Goal: Transaction & Acquisition: Purchase product/service

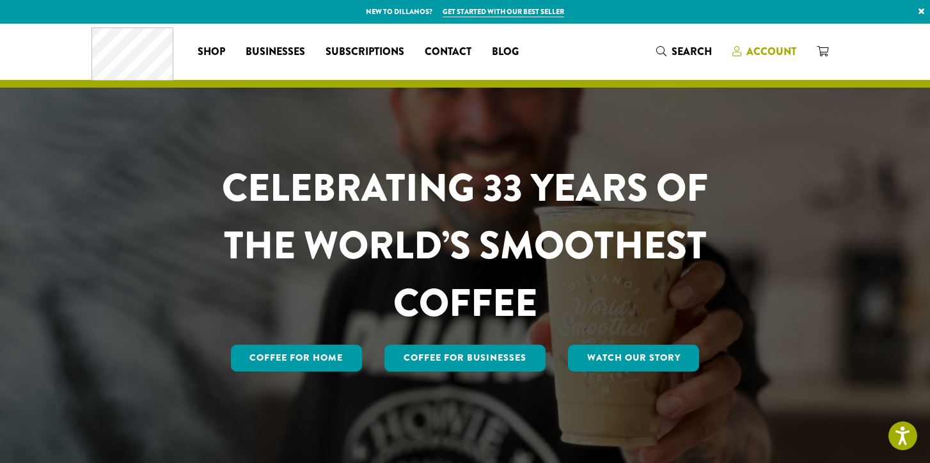
click at [763, 54] on span "Account" at bounding box center [771, 51] width 50 height 15
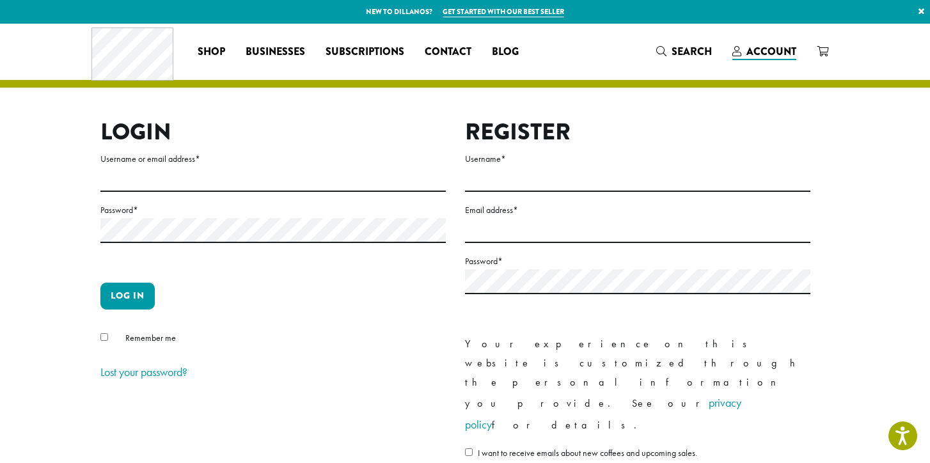
click at [186, 162] on label "Username or email address *" at bounding box center [272, 159] width 345 height 16
click at [186, 167] on input "Username or email address *" at bounding box center [272, 179] width 345 height 25
click at [169, 217] on label "Password *" at bounding box center [272, 210] width 345 height 16
click at [217, 173] on input "**********" at bounding box center [272, 179] width 345 height 25
type input "*"
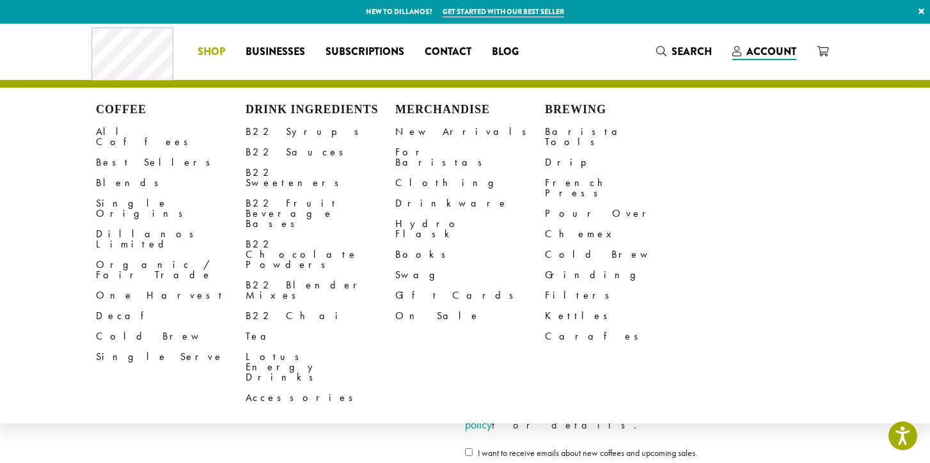
click at [214, 50] on span "Shop" at bounding box center [211, 52] width 27 height 16
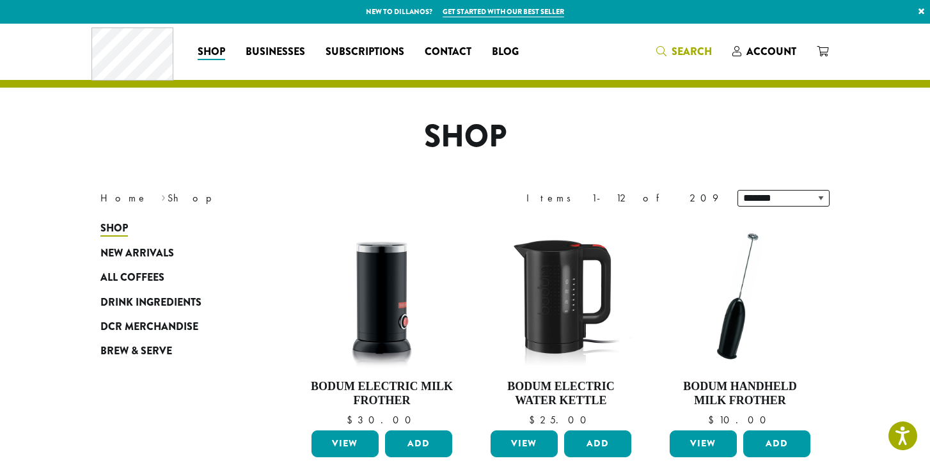
click at [690, 52] on div "Coffee All Coffees Best Sellers Blends Single Origins Dillanos Limited Organic …" at bounding box center [464, 51] width 747 height 53
click at [692, 48] on span "Search" at bounding box center [691, 51] width 40 height 15
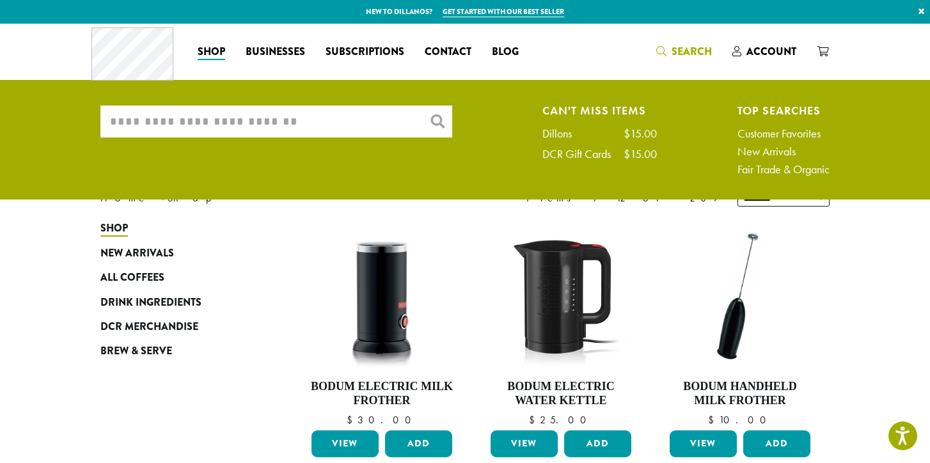
click at [387, 123] on input "What are you searching for?" at bounding box center [276, 121] width 352 height 32
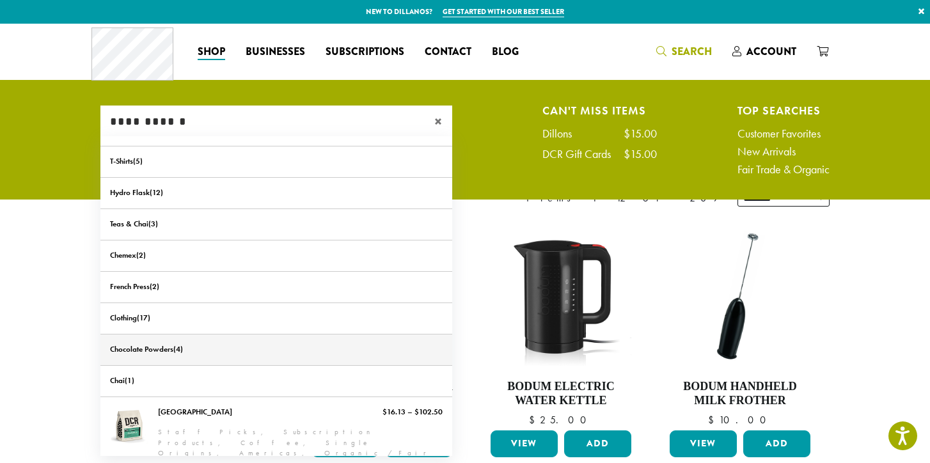
scroll to position [63, 0]
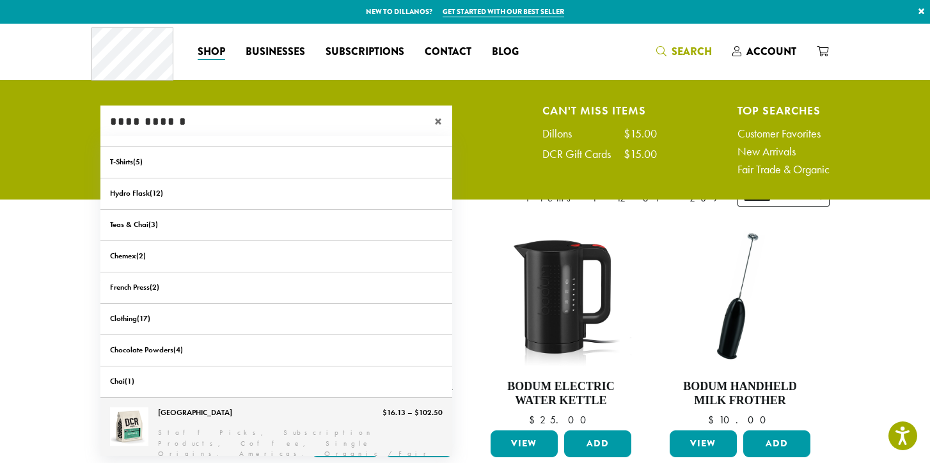
type input "**********"
click at [260, 419] on link "[GEOGRAPHIC_DATA]" at bounding box center [276, 438] width 352 height 81
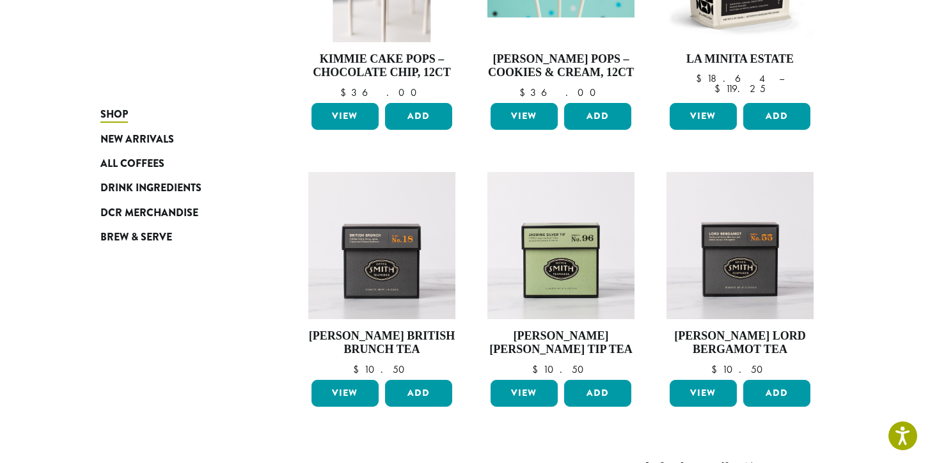
scroll to position [884, 0]
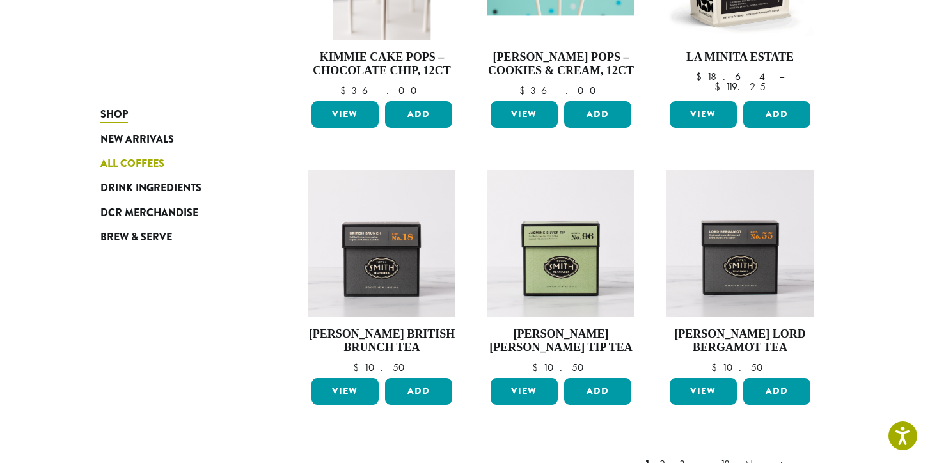
click at [154, 160] on span "All Coffees" at bounding box center [132, 164] width 64 height 16
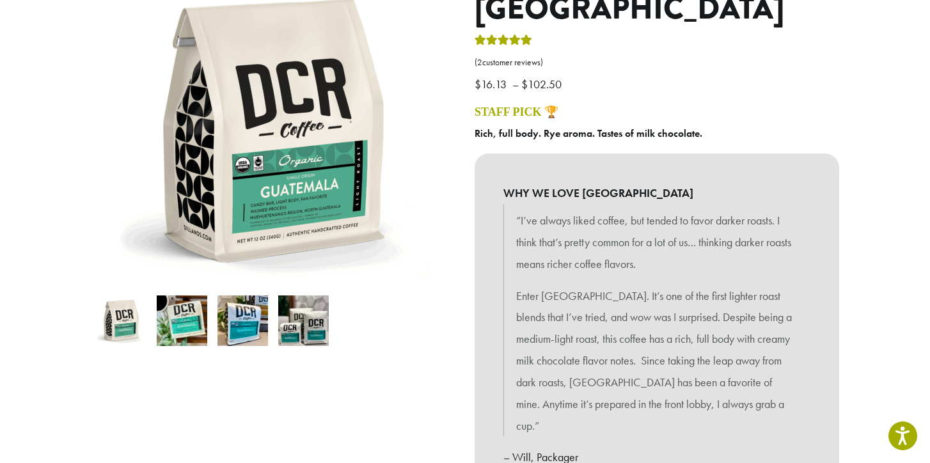
scroll to position [175, 0]
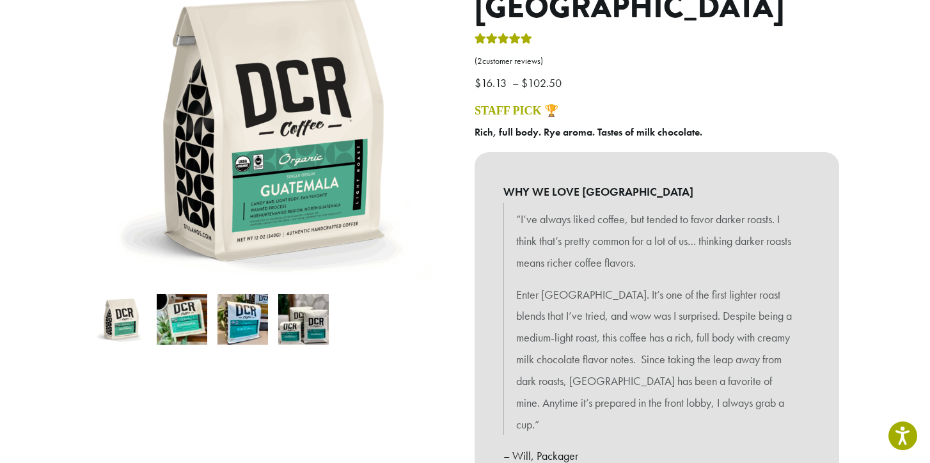
click at [311, 322] on img at bounding box center [303, 319] width 51 height 51
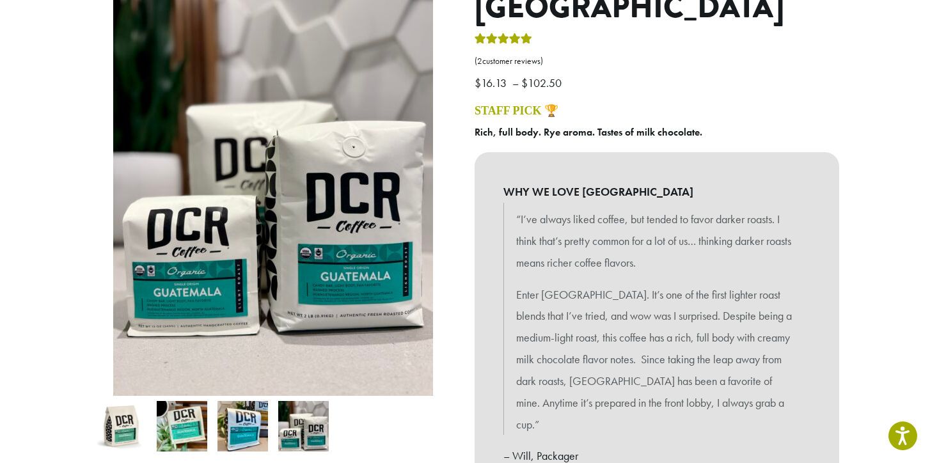
click at [772, 100] on div "Medium-Light Roast Guatemala ( 2 customer reviews) $ 16.13 – $ 102.50 Price ran…" at bounding box center [657, 357] width 384 height 777
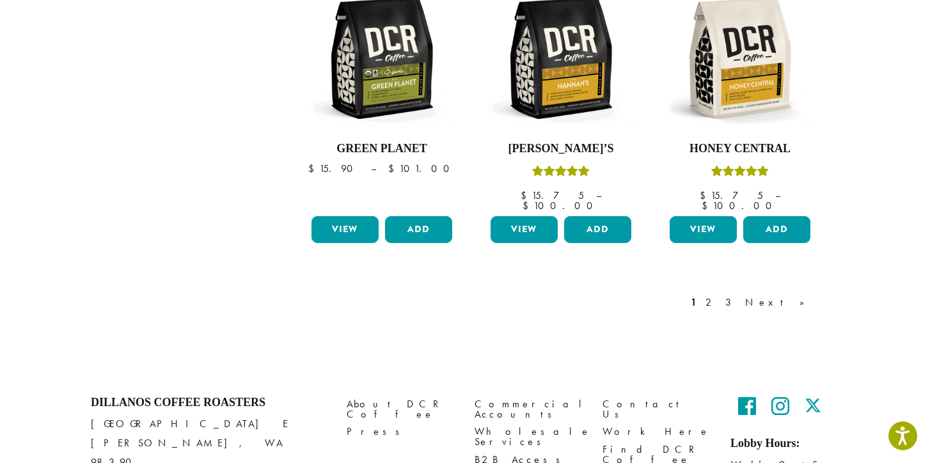
scroll to position [1129, 0]
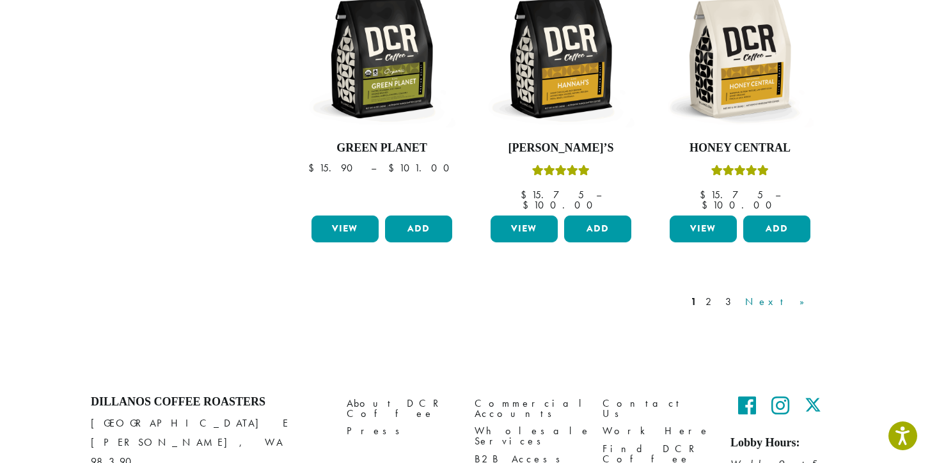
click at [796, 294] on link "Next »" at bounding box center [779, 301] width 74 height 15
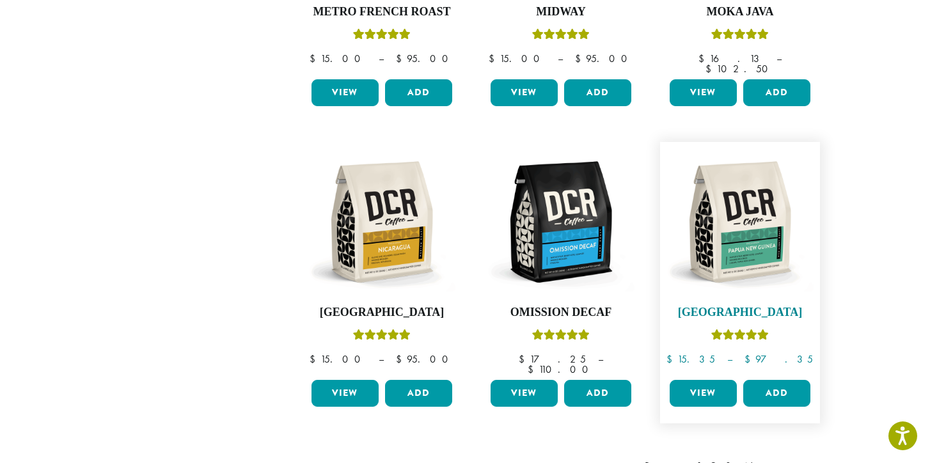
scroll to position [1084, 0]
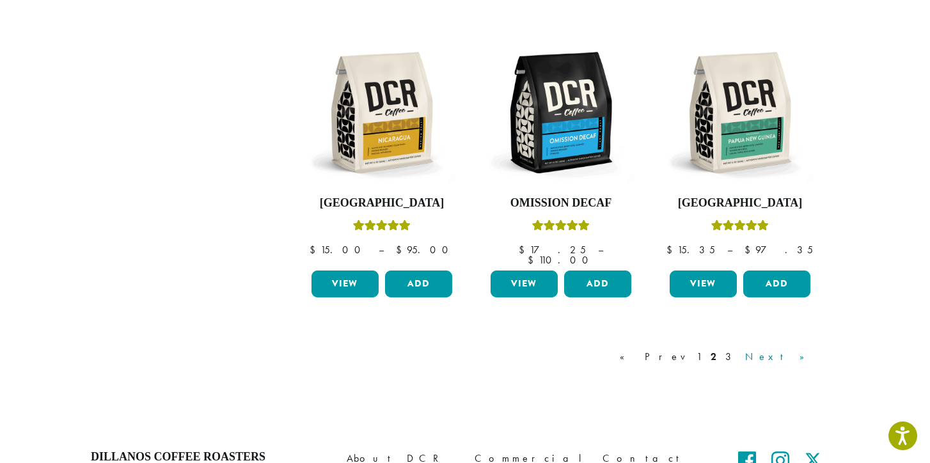
click at [796, 349] on link "Next »" at bounding box center [779, 356] width 74 height 15
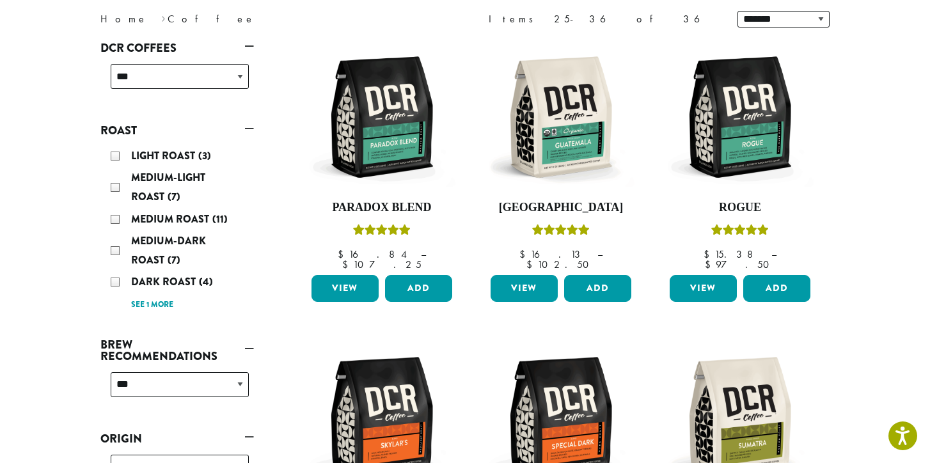
scroll to position [178, 0]
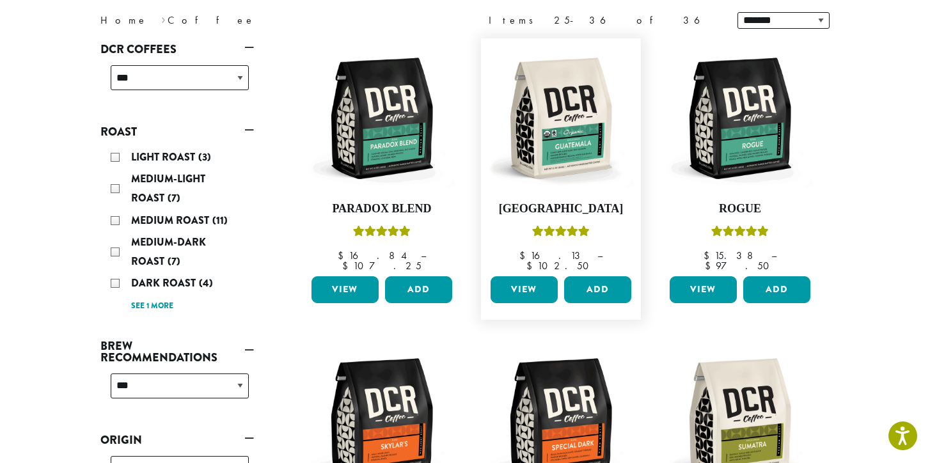
click at [540, 276] on link "View" at bounding box center [523, 289] width 67 height 27
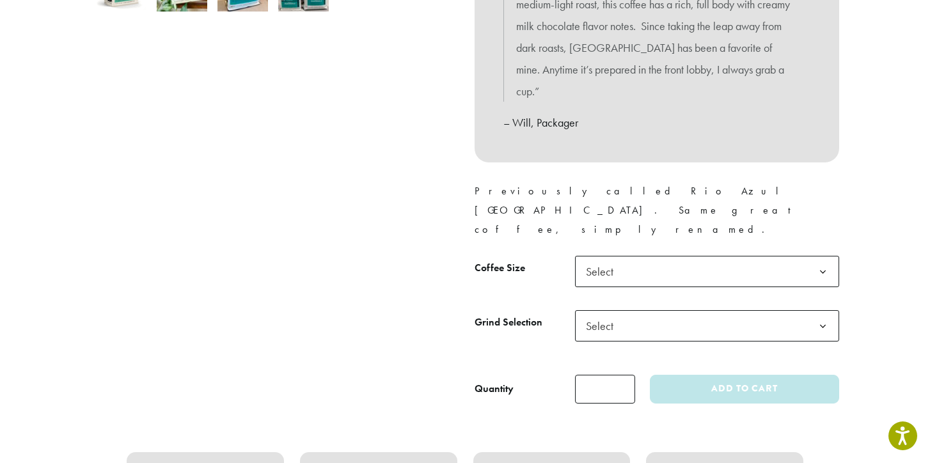
scroll to position [519, 0]
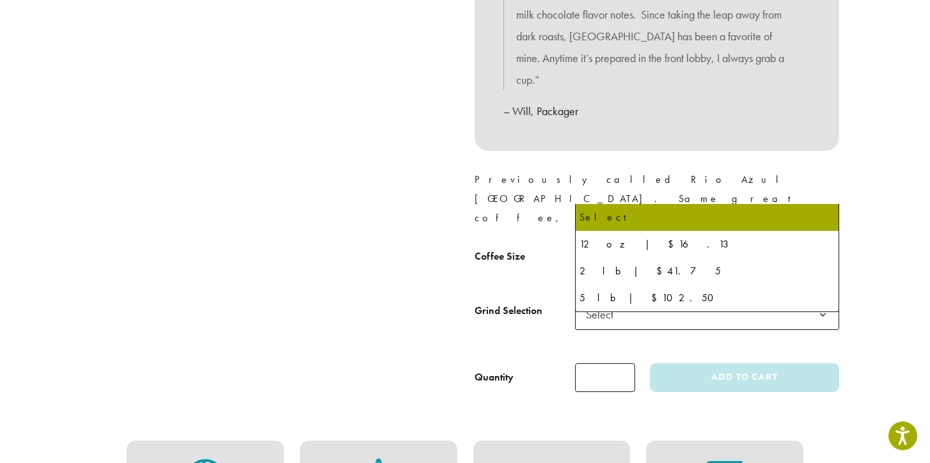
click at [823, 245] on b at bounding box center [822, 260] width 31 height 31
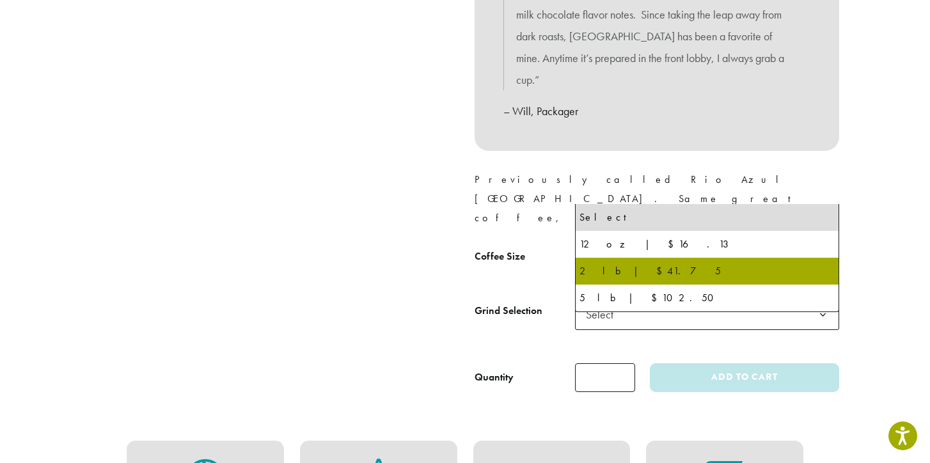
select select "**********"
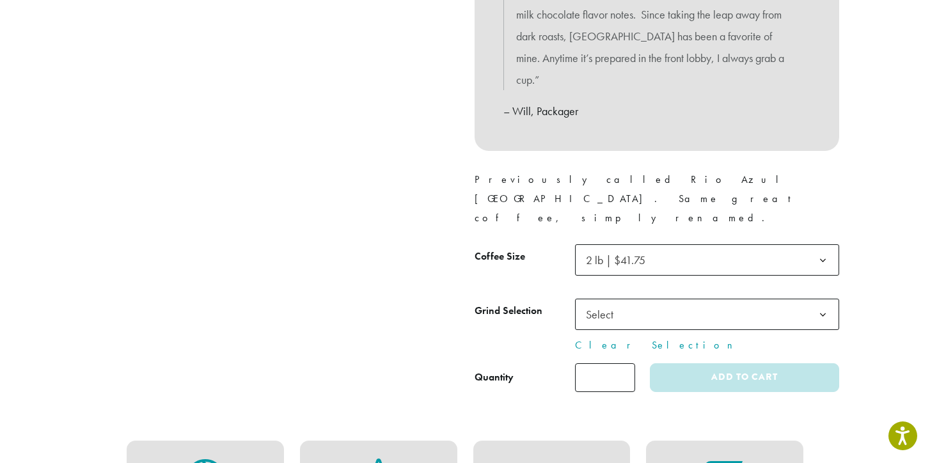
click at [624, 363] on input "*" at bounding box center [605, 377] width 60 height 29
type input "*"
click at [623, 363] on input "*" at bounding box center [605, 377] width 60 height 29
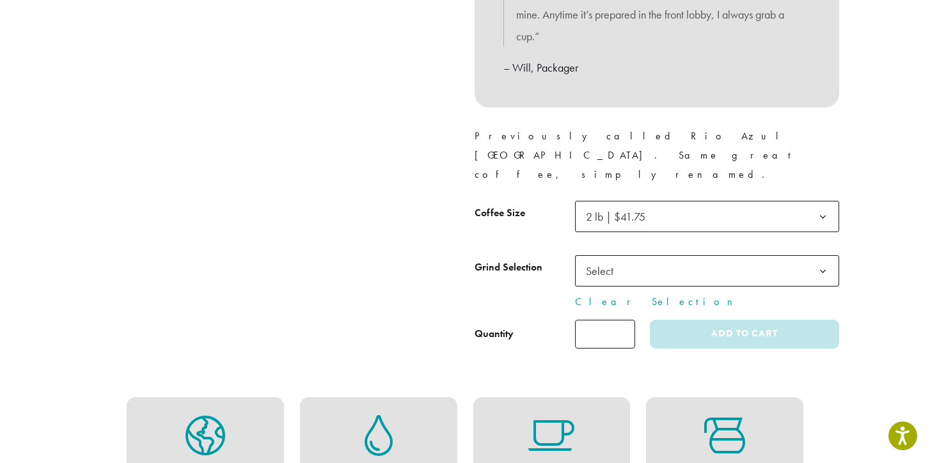
scroll to position [564, 0]
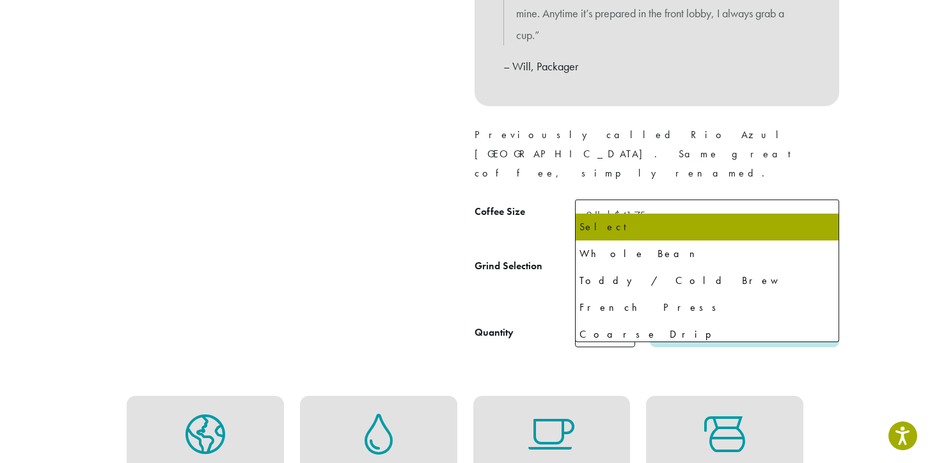
click at [825, 254] on b at bounding box center [822, 269] width 31 height 31
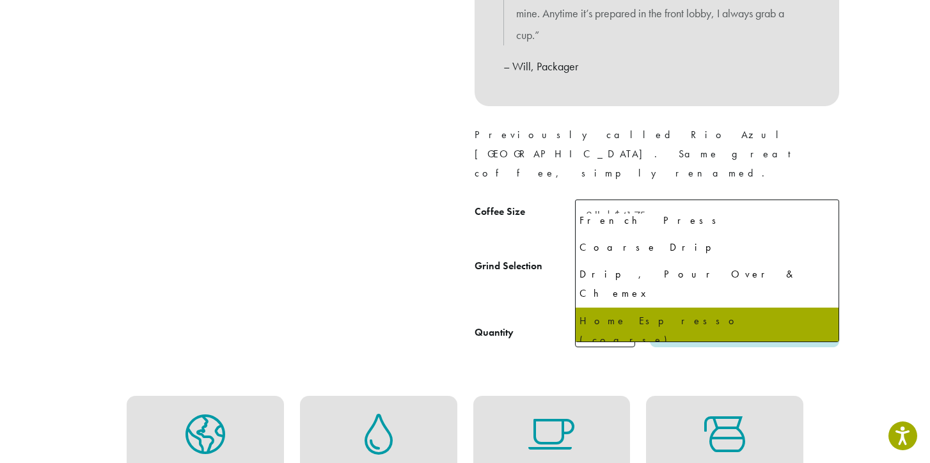
scroll to position [87, 0]
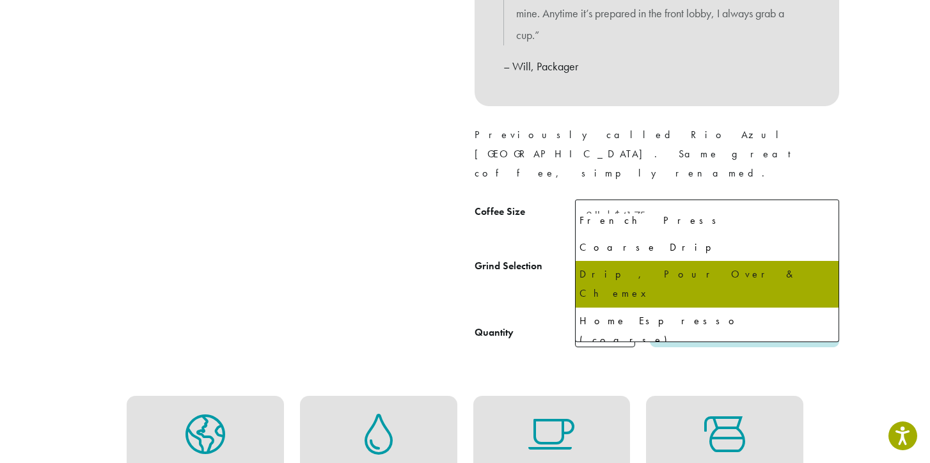
select select "**********"
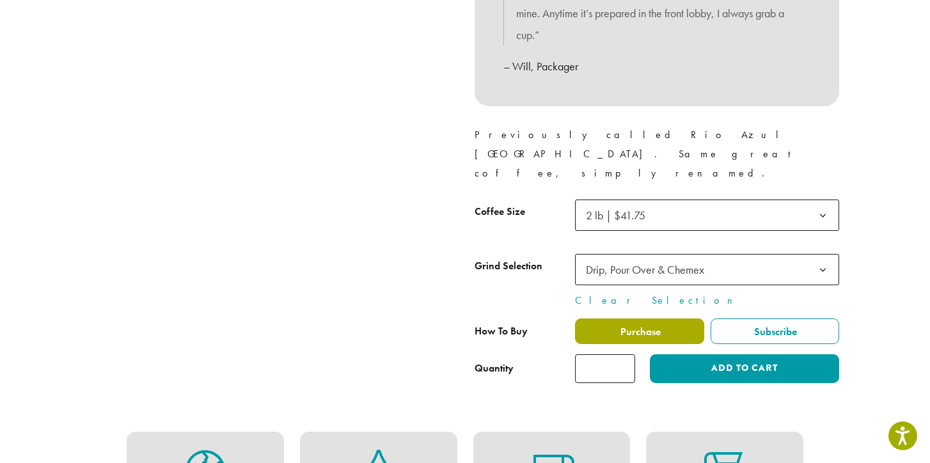
click at [650, 325] on span "Purchase" at bounding box center [639, 331] width 42 height 13
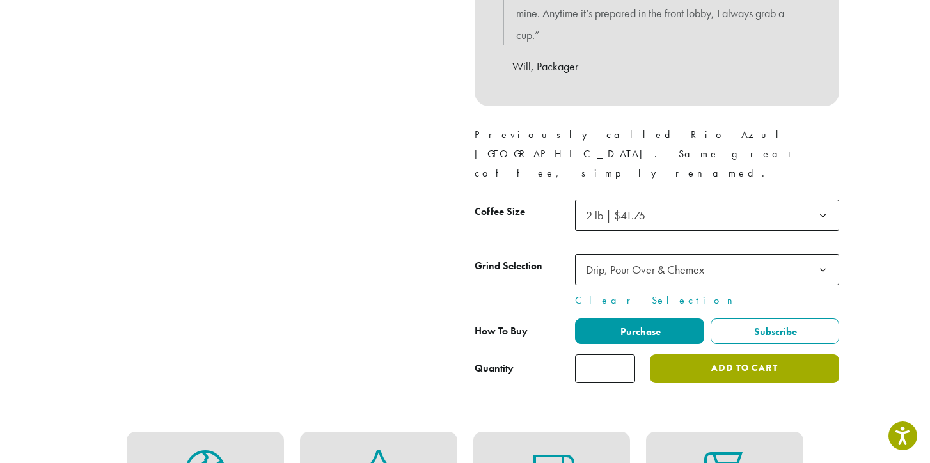
click at [715, 354] on button "Add to cart" at bounding box center [744, 368] width 189 height 29
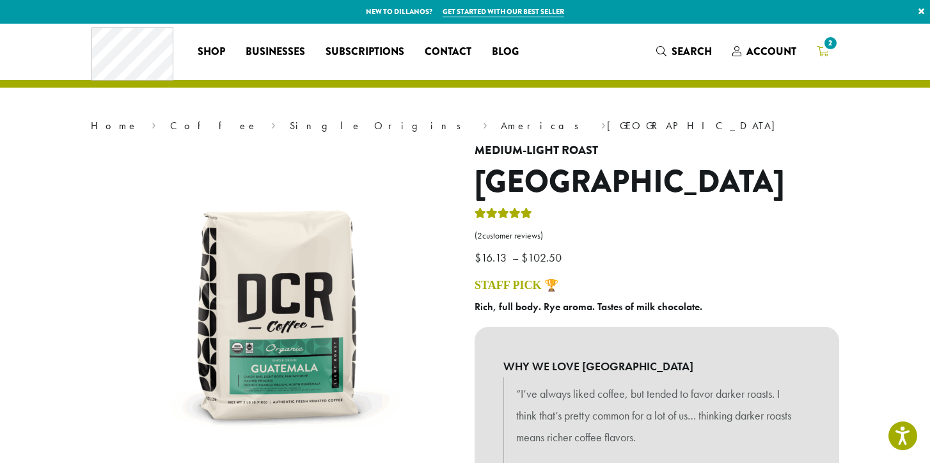
click at [823, 49] on icon "2" at bounding box center [822, 51] width 12 height 10
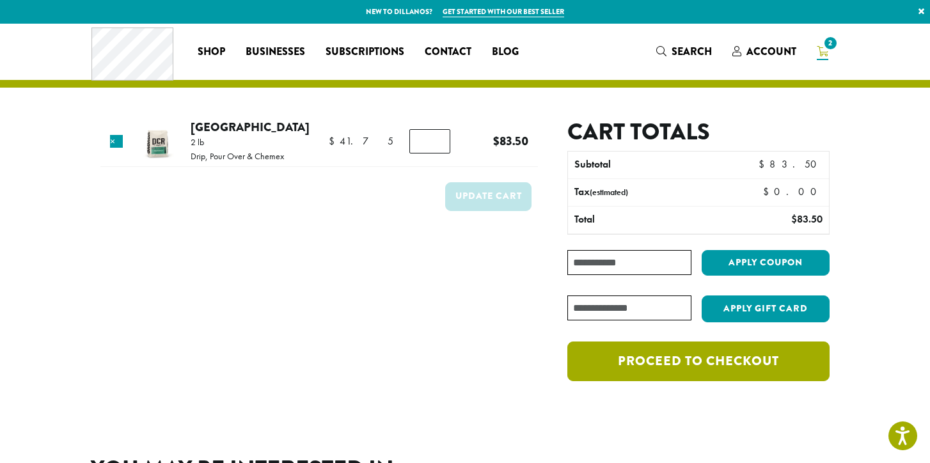
click at [657, 364] on link "Proceed to checkout" at bounding box center [698, 361] width 262 height 40
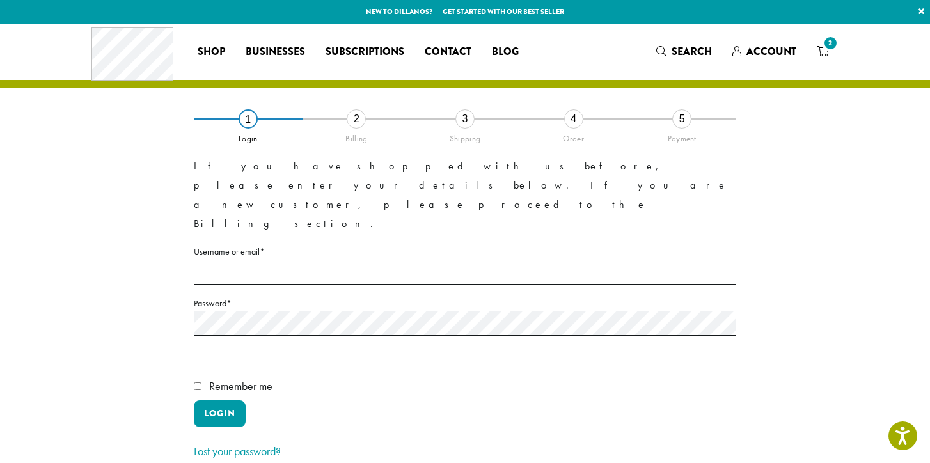
click at [315, 244] on label "Username or email * Required" at bounding box center [465, 252] width 542 height 16
click at [315, 260] on input "Username or email * Required" at bounding box center [465, 272] width 542 height 25
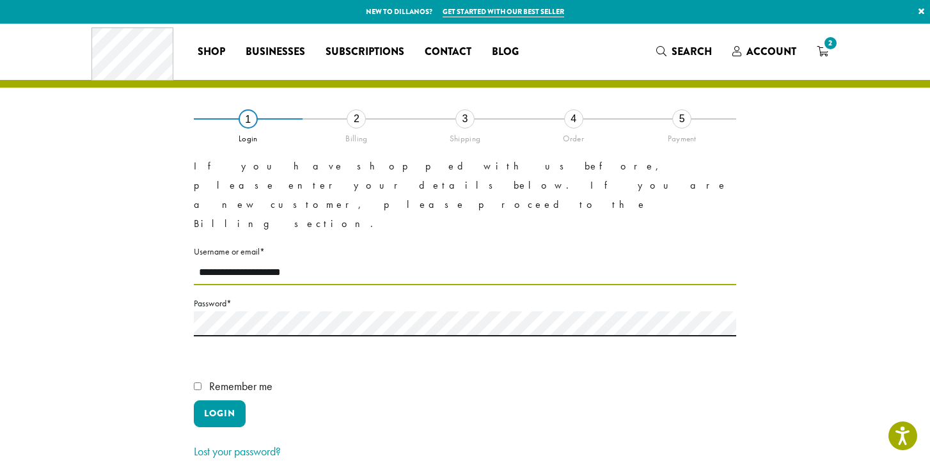
type input "**********"
click at [248, 295] on label "Password * Required" at bounding box center [465, 303] width 542 height 16
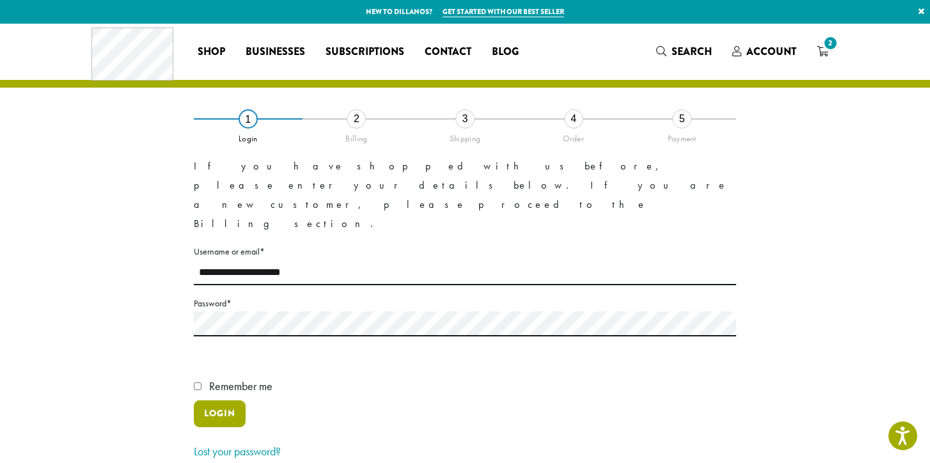
click at [230, 400] on button "Login" at bounding box center [220, 413] width 52 height 27
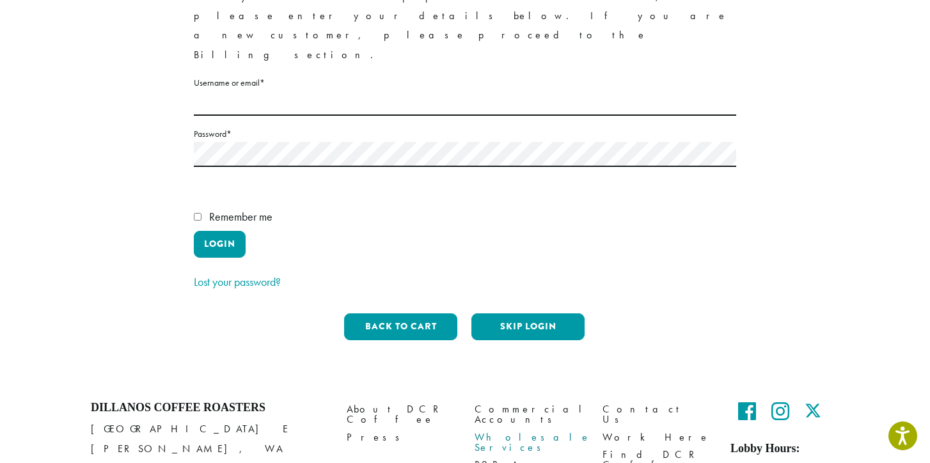
scroll to position [277, 0]
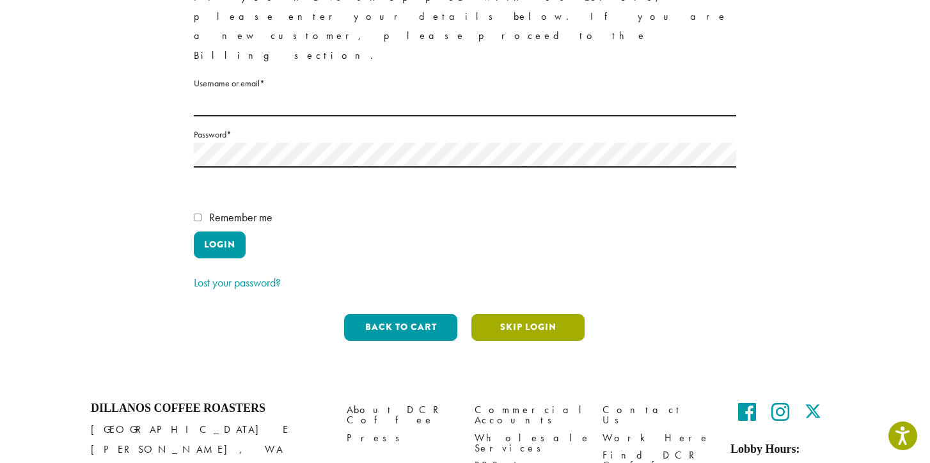
click at [525, 314] on button "Skip Login" at bounding box center [527, 327] width 113 height 27
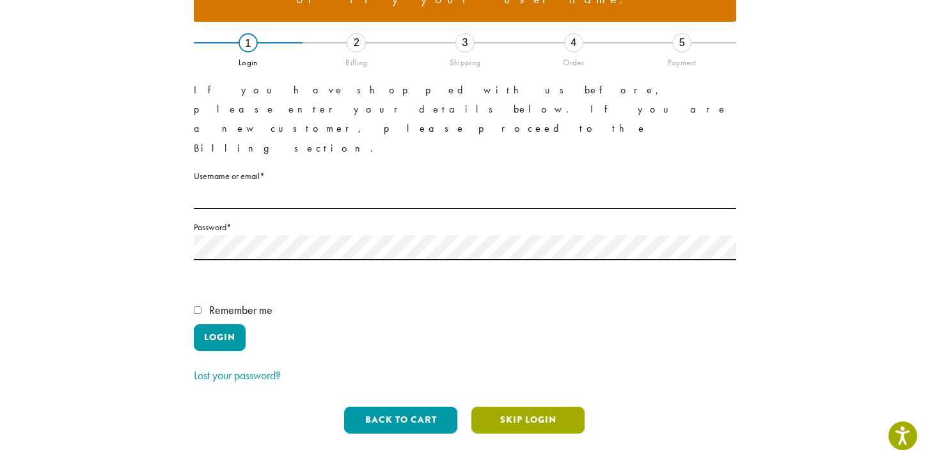
scroll to position [157, 0]
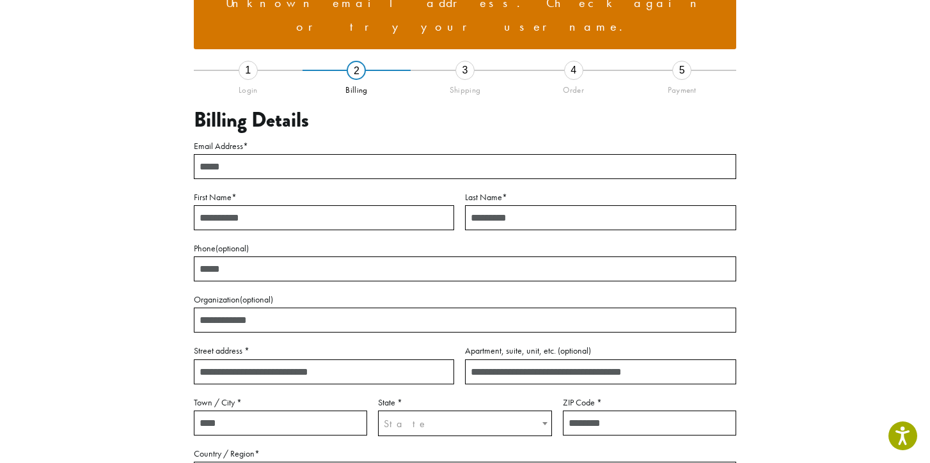
type input "**********"
type input "******"
type input "*****"
type input "**********"
type input "********"
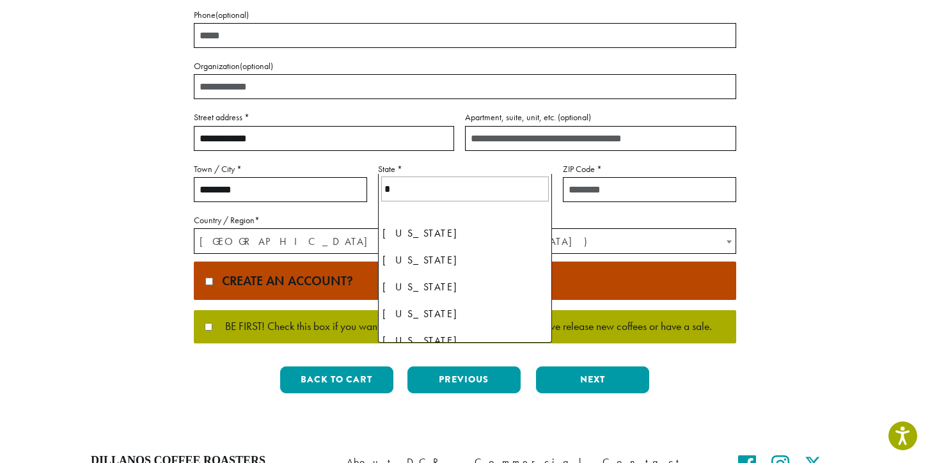
scroll to position [509, 0]
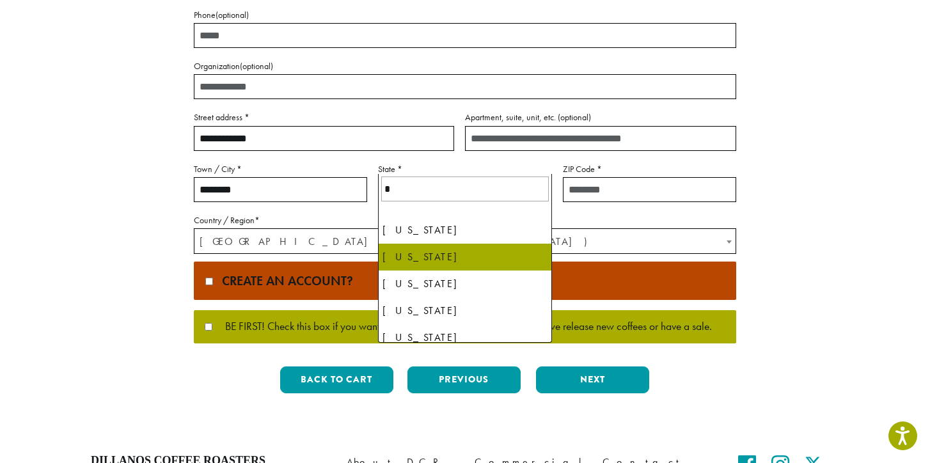
select select "**"
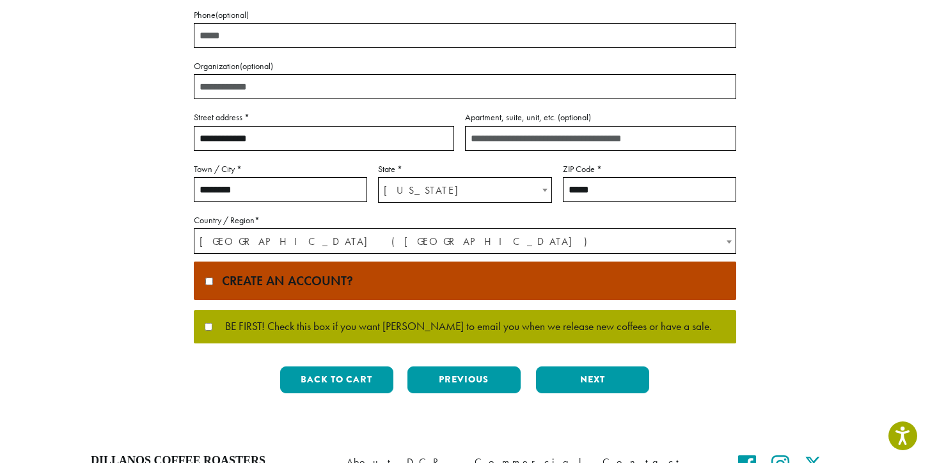
type input "*****"
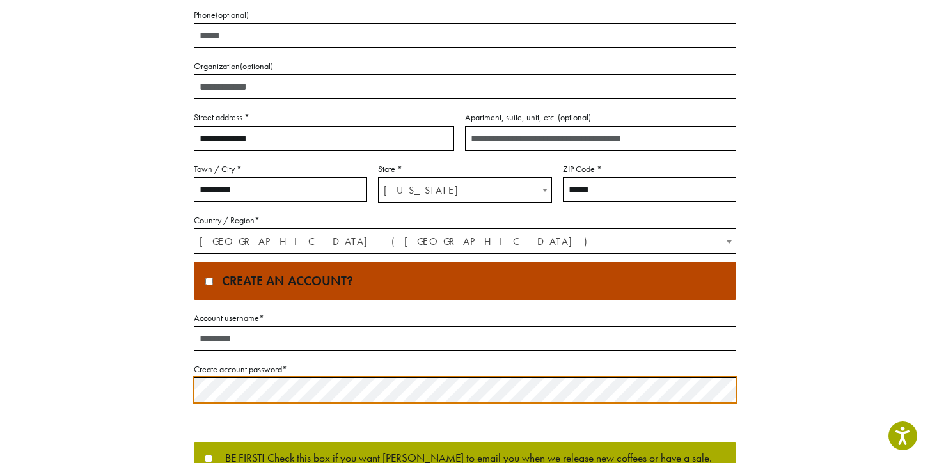
click at [219, 326] on input "Account username *" at bounding box center [465, 338] width 542 height 25
type input "***"
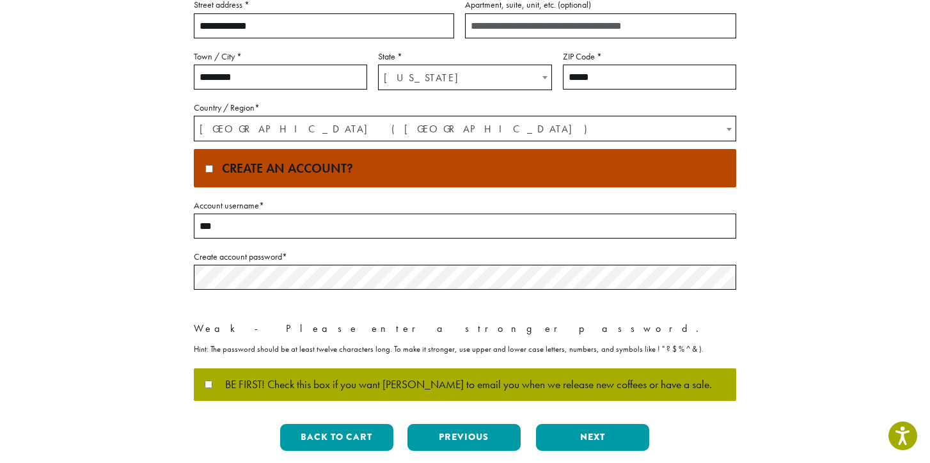
scroll to position [505, 0]
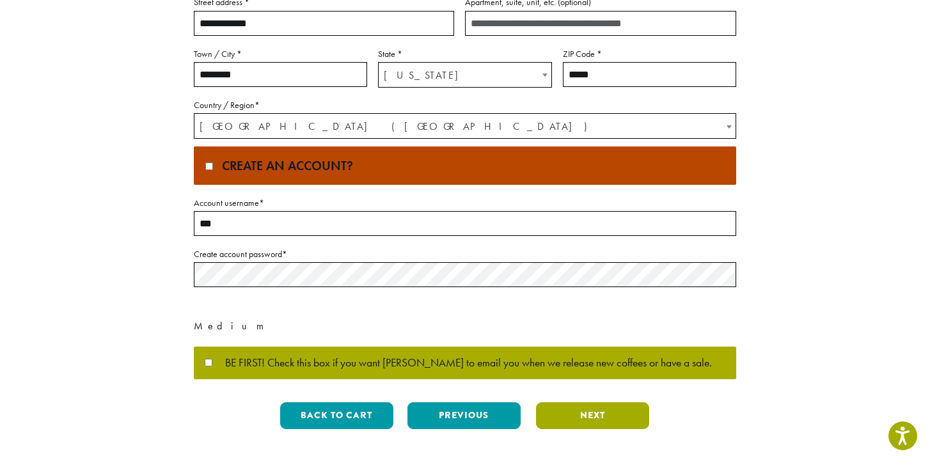
click at [584, 402] on button "Next" at bounding box center [592, 415] width 113 height 27
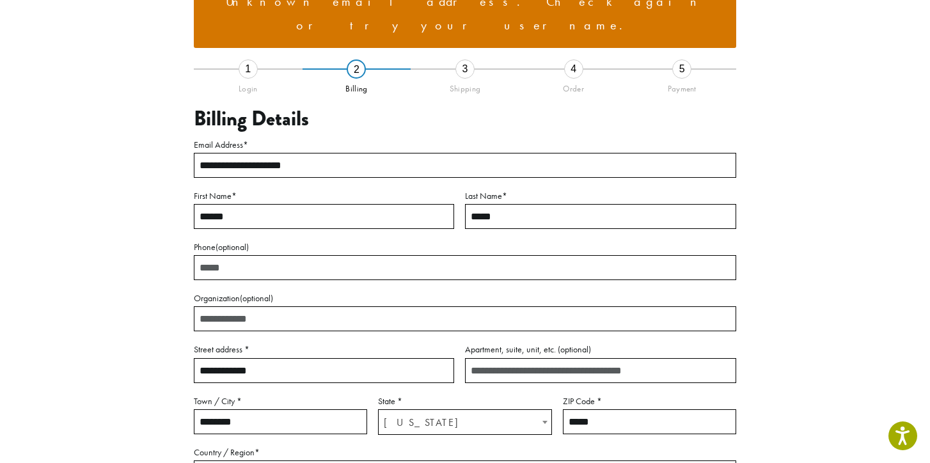
scroll to position [157, 0]
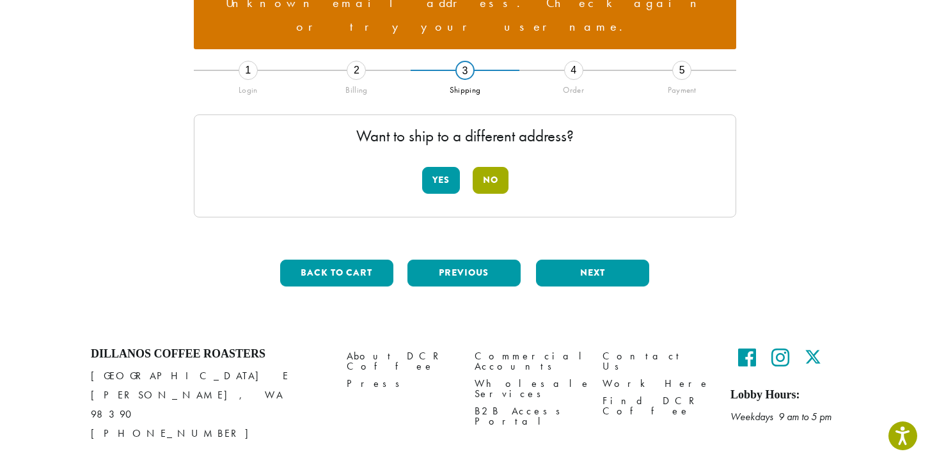
click at [497, 167] on button "No" at bounding box center [490, 180] width 36 height 27
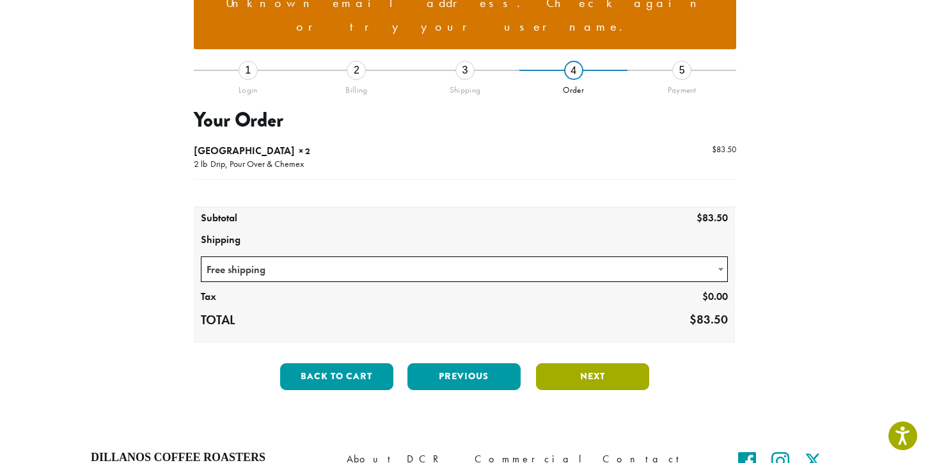
click at [598, 363] on button "Next" at bounding box center [592, 376] width 113 height 27
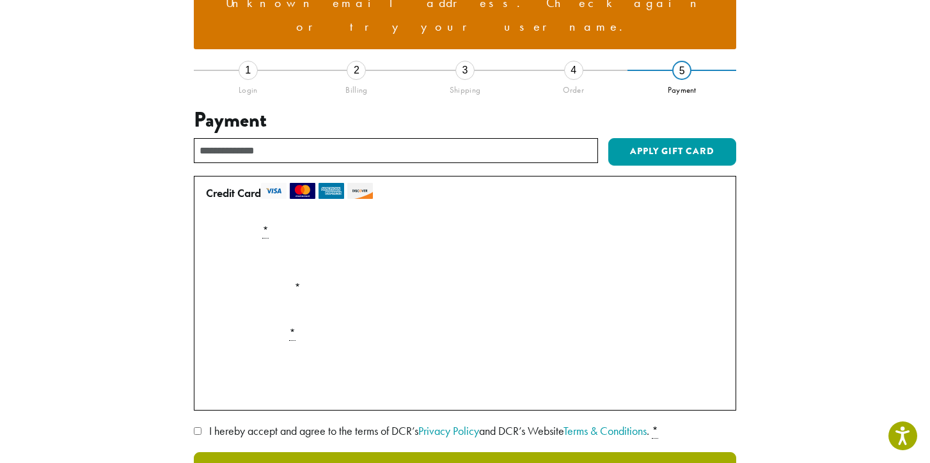
click at [471, 452] on button "Place Order" at bounding box center [465, 472] width 542 height 40
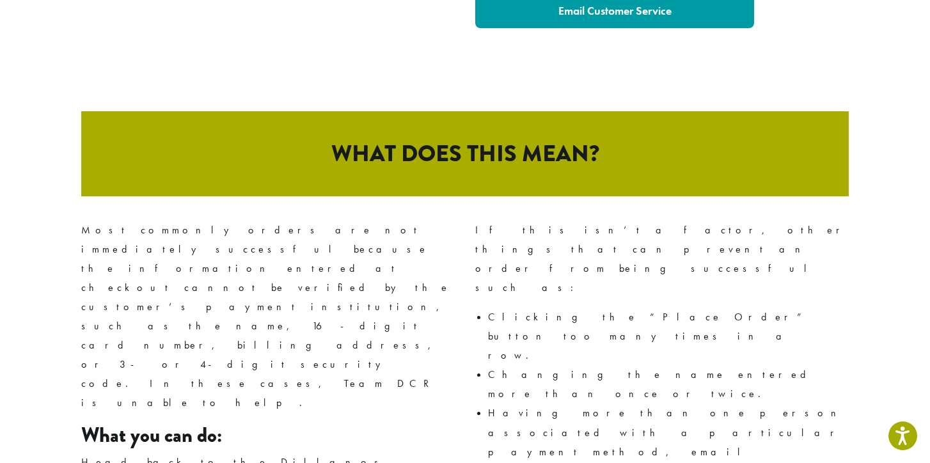
scroll to position [654, 0]
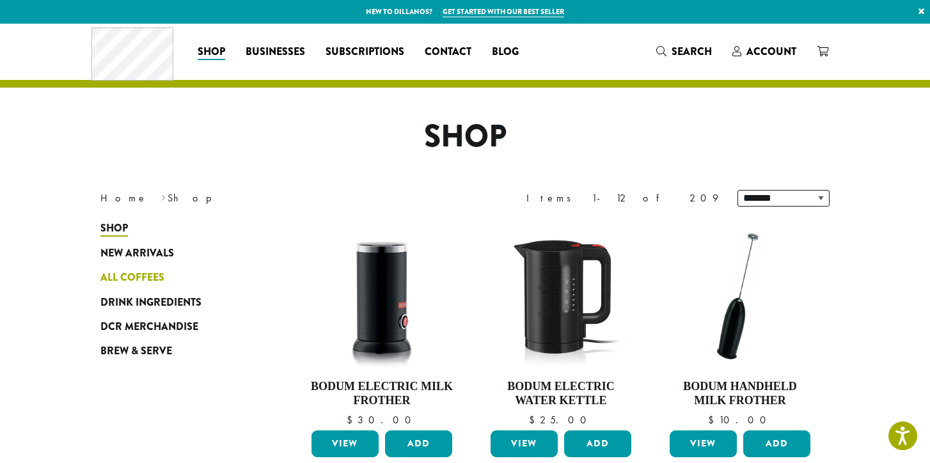
click at [132, 265] on link "All Coffees" at bounding box center [176, 277] width 153 height 24
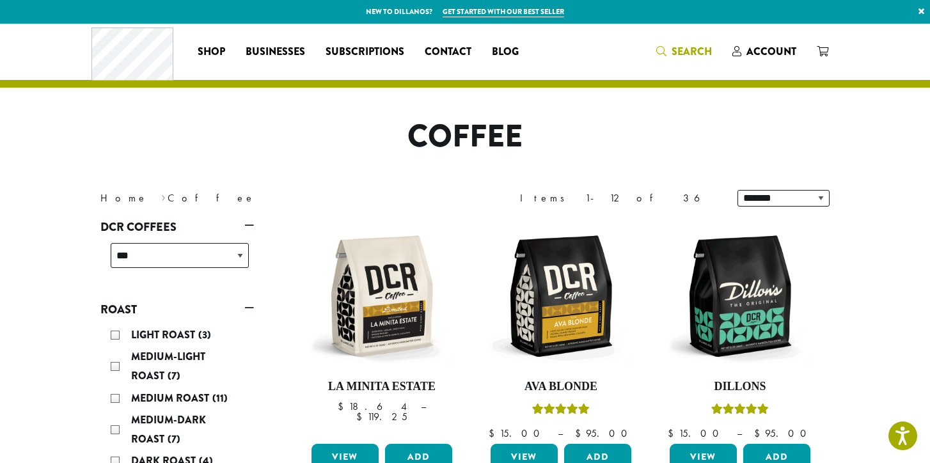
click at [676, 52] on span "Search" at bounding box center [691, 51] width 40 height 15
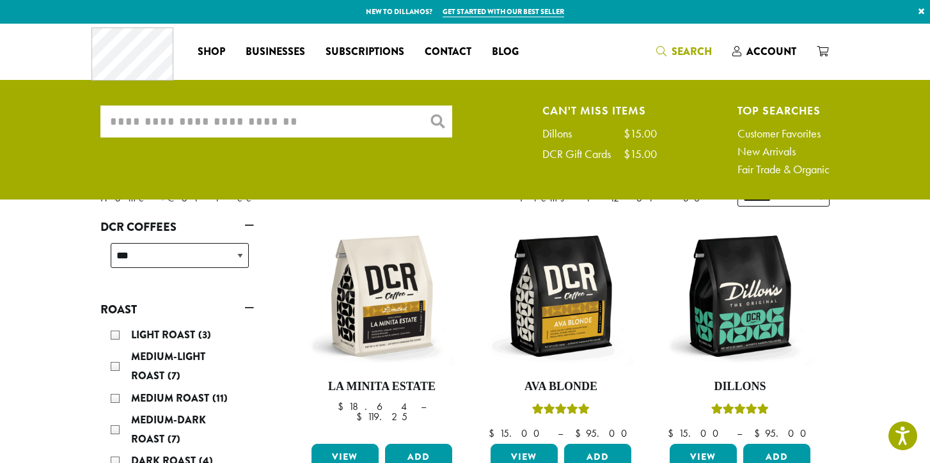
click at [352, 126] on input "What are you searching for?" at bounding box center [276, 121] width 352 height 32
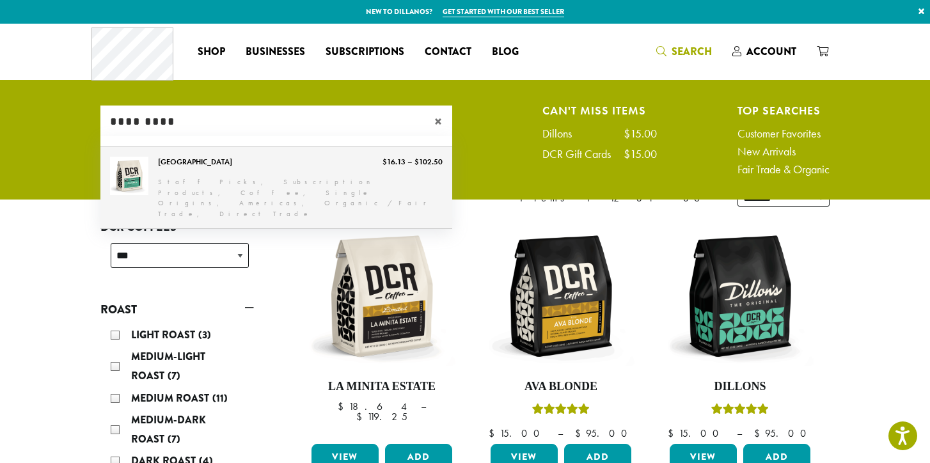
type input "*********"
click at [187, 167] on link "[GEOGRAPHIC_DATA]" at bounding box center [276, 187] width 352 height 81
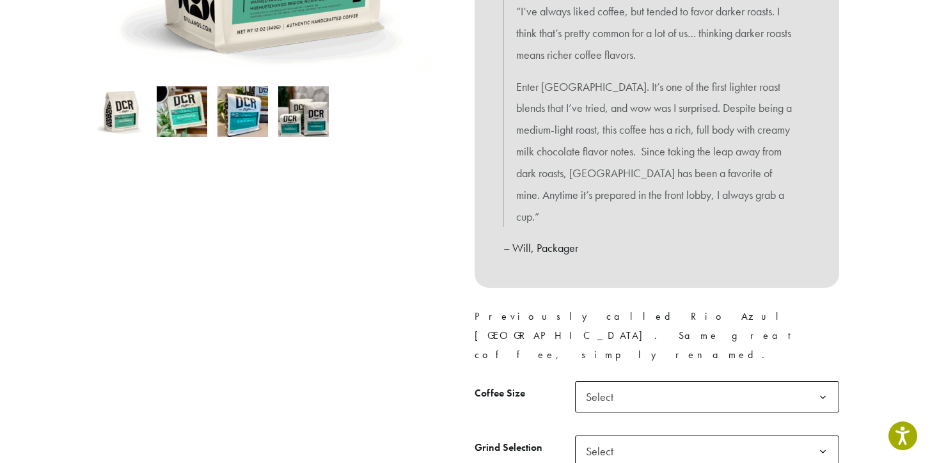
scroll to position [393, 0]
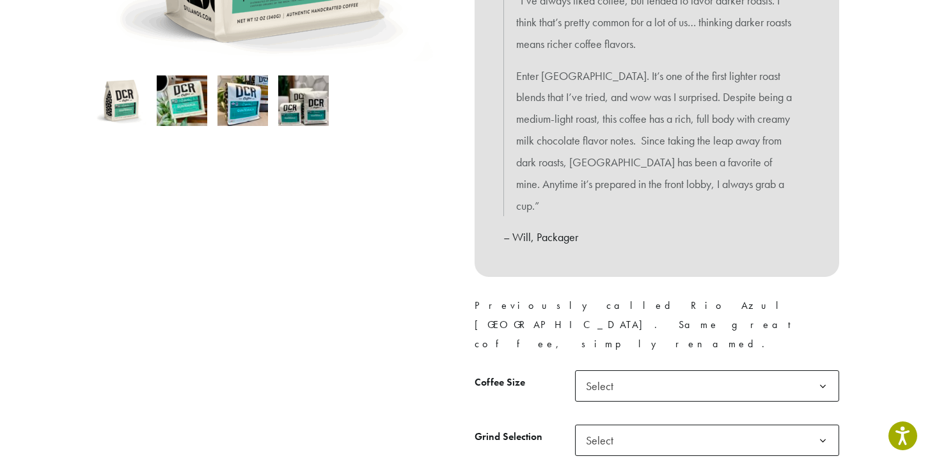
click at [823, 371] on b at bounding box center [822, 386] width 31 height 31
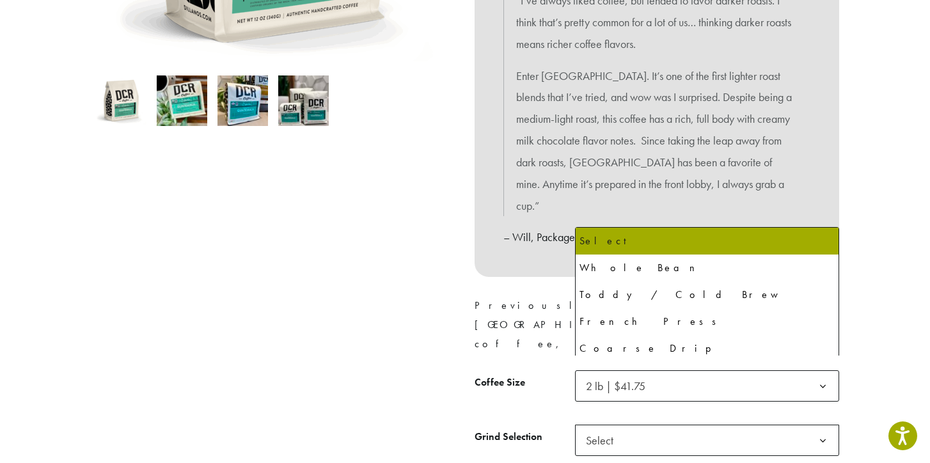
click at [824, 425] on b at bounding box center [822, 440] width 31 height 31
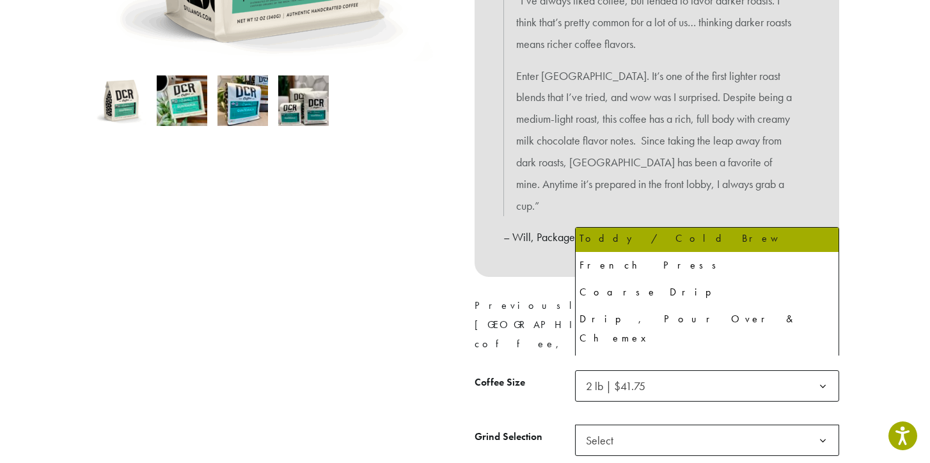
scroll to position [87, 0]
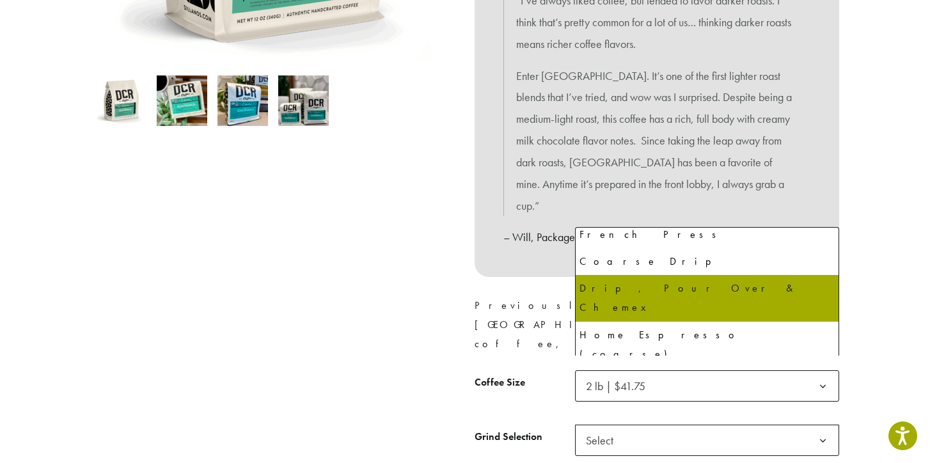
select select "**********"
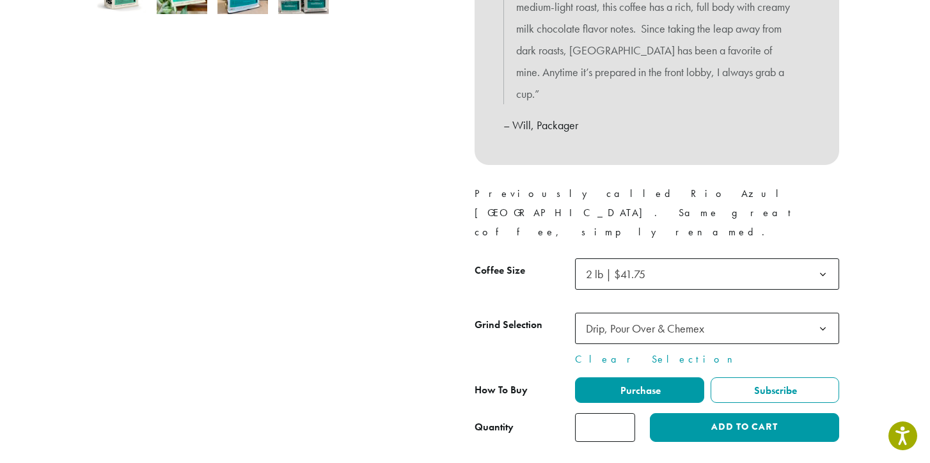
scroll to position [506, 0]
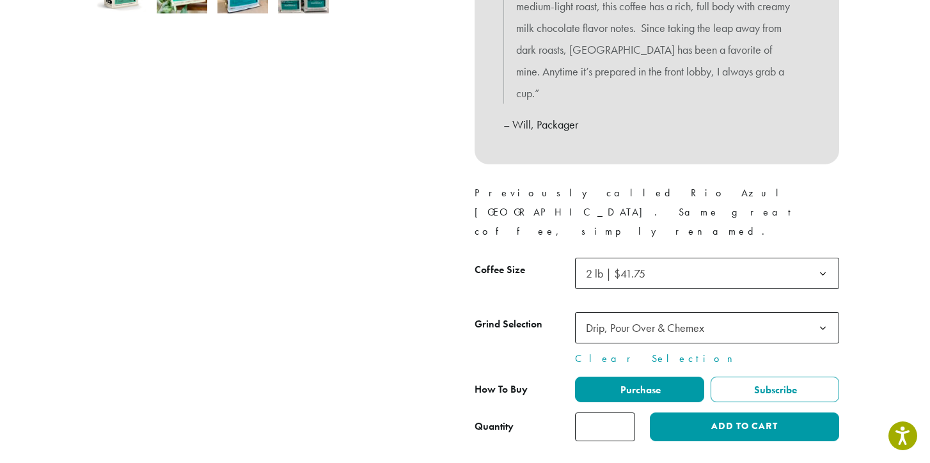
type input "*"
click at [623, 412] on input "*" at bounding box center [605, 426] width 60 height 29
click at [651, 383] on span "Purchase" at bounding box center [639, 389] width 42 height 13
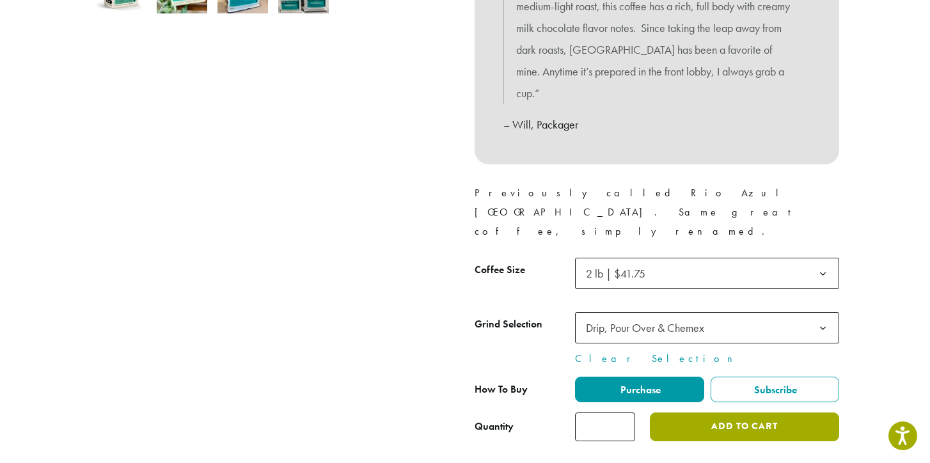
click at [749, 412] on button "Add to cart" at bounding box center [744, 426] width 189 height 29
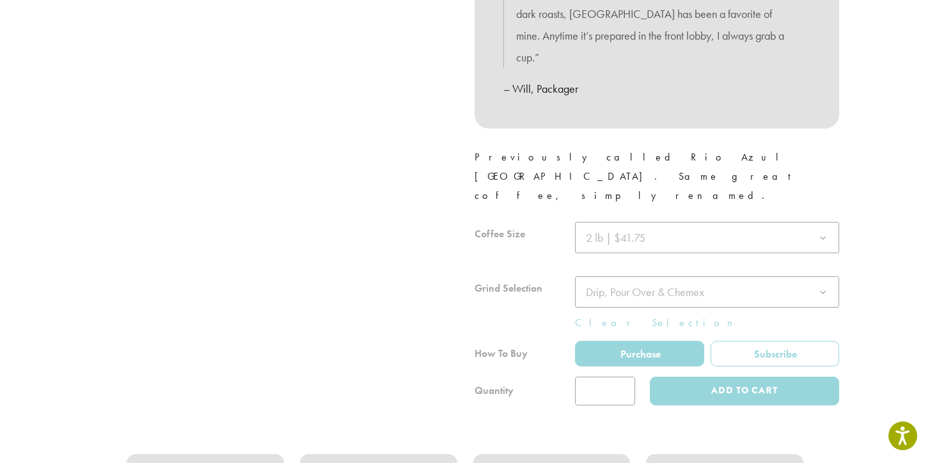
scroll to position [619, 0]
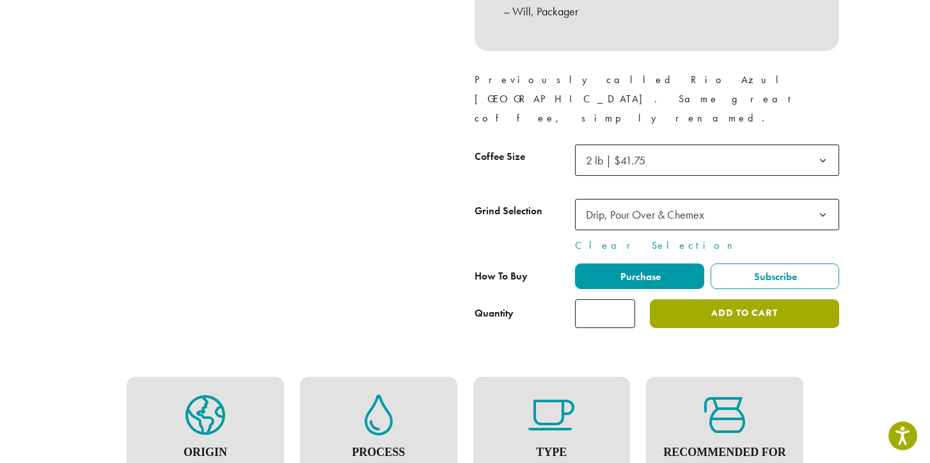
click at [764, 299] on button "Add to cart" at bounding box center [744, 313] width 189 height 29
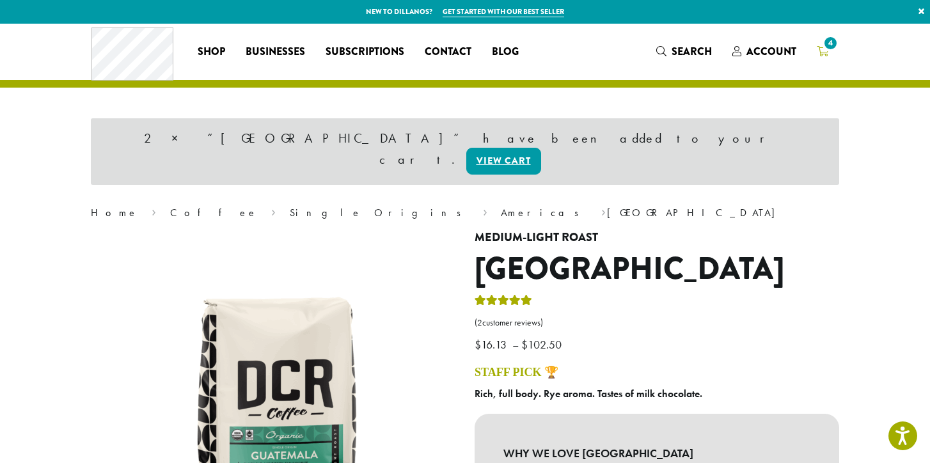
click at [829, 47] on span "4" at bounding box center [830, 43] width 17 height 17
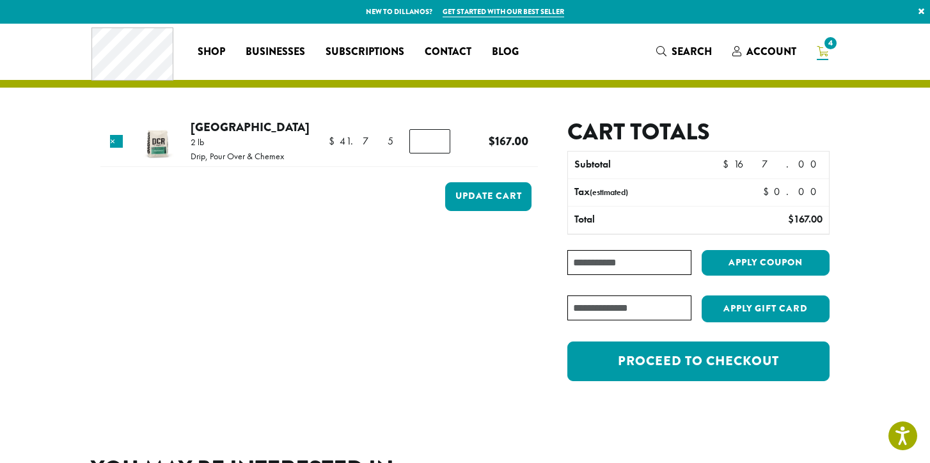
click at [436, 143] on input "*" at bounding box center [429, 141] width 41 height 24
type input "*"
click at [436, 143] on input "*" at bounding box center [429, 141] width 41 height 24
click at [499, 191] on button "Update cart" at bounding box center [488, 196] width 86 height 29
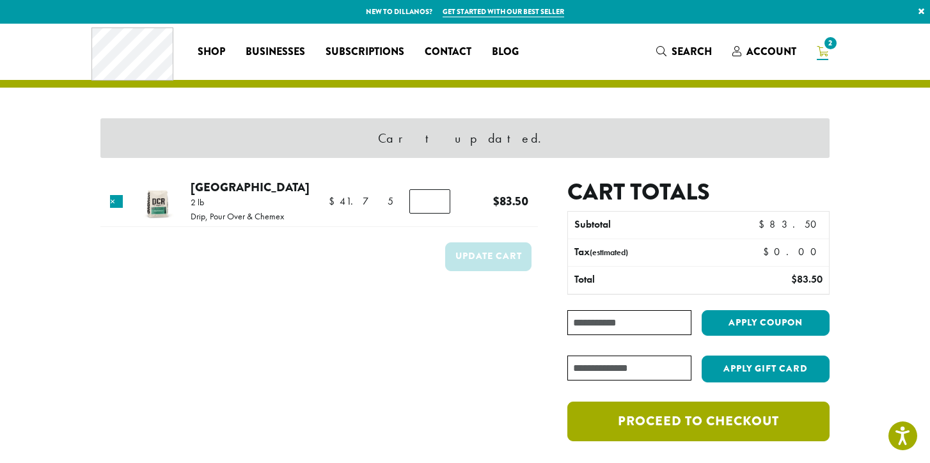
click at [728, 419] on link "Proceed to checkout" at bounding box center [698, 421] width 262 height 40
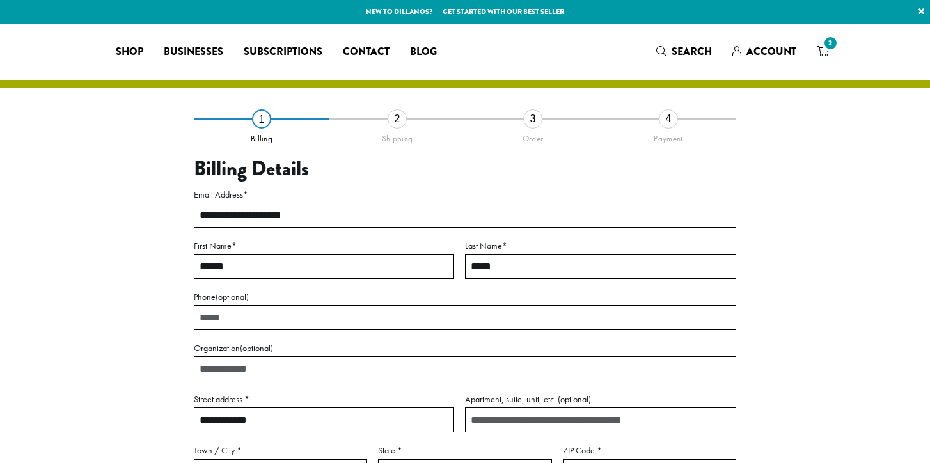
select select "**"
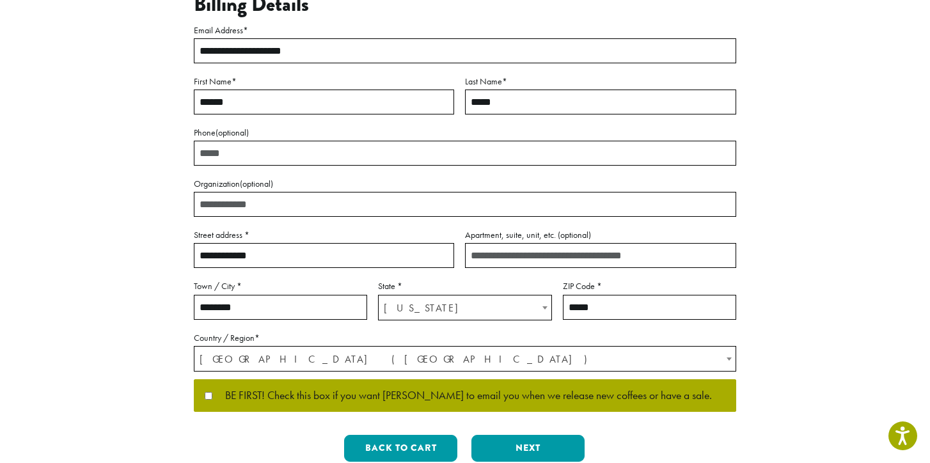
scroll to position [165, 0]
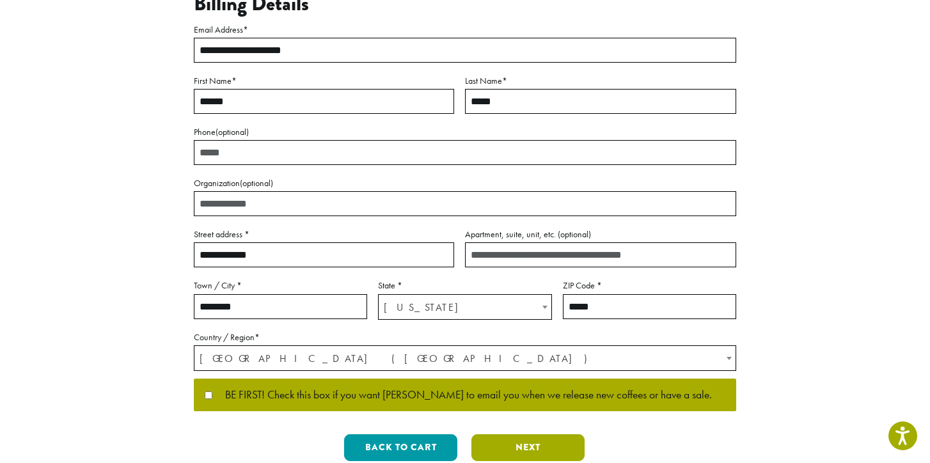
click at [531, 440] on button "Next" at bounding box center [527, 447] width 113 height 27
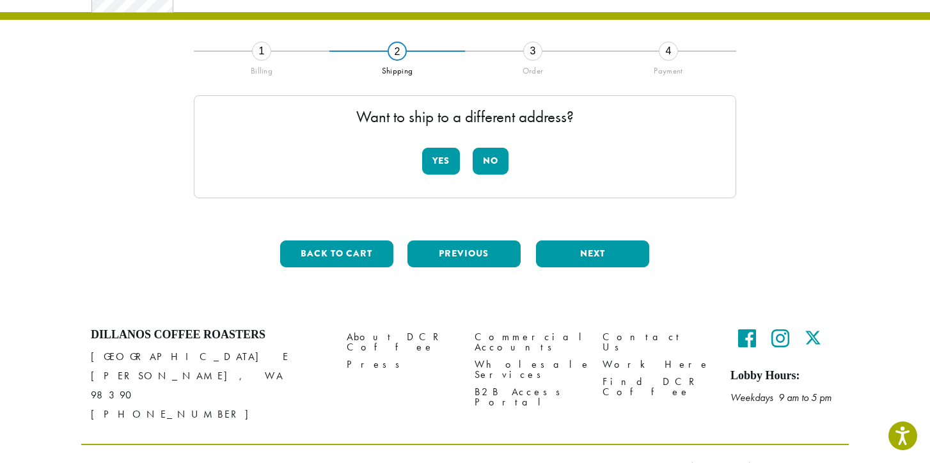
scroll to position [65, 0]
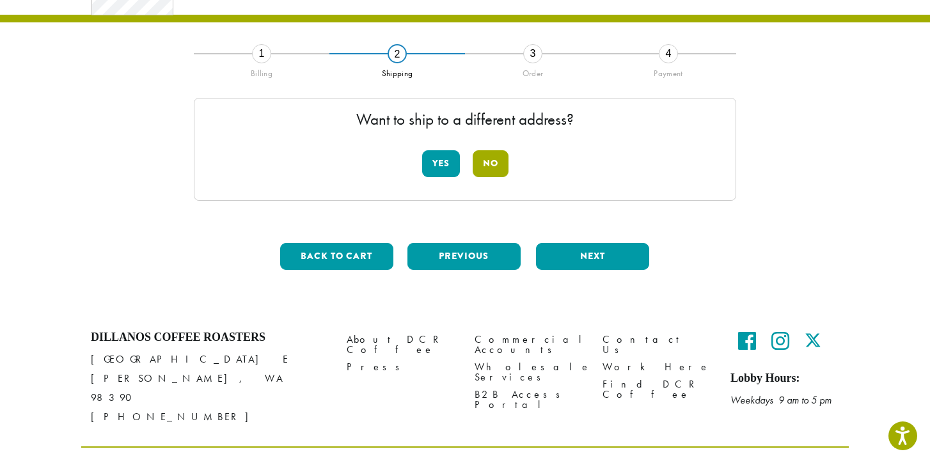
click at [496, 161] on button "No" at bounding box center [490, 163] width 36 height 27
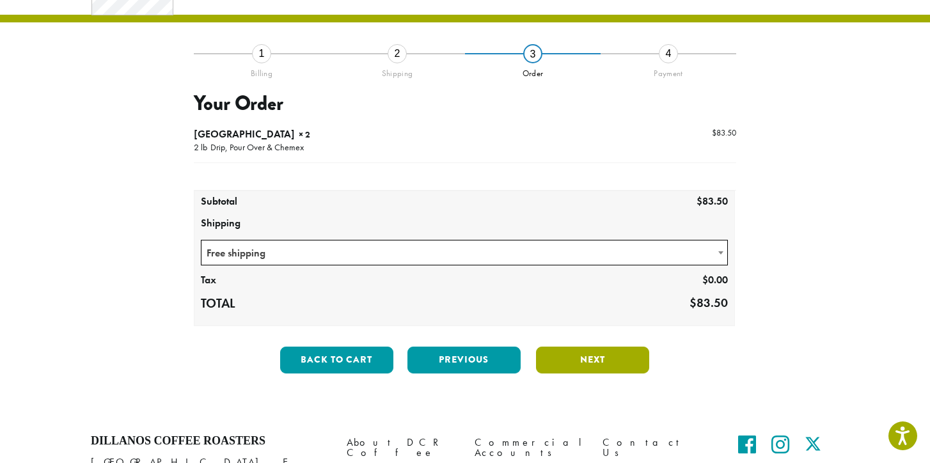
click at [610, 361] on button "Next" at bounding box center [592, 360] width 113 height 27
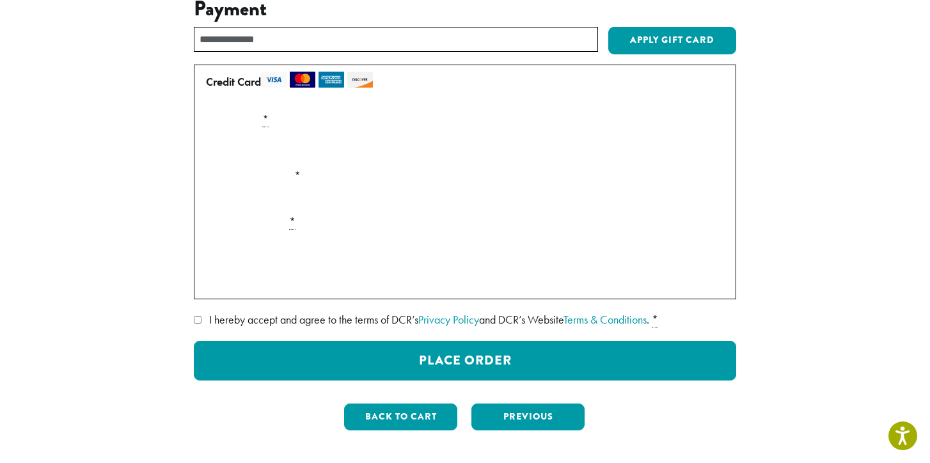
scroll to position [162, 0]
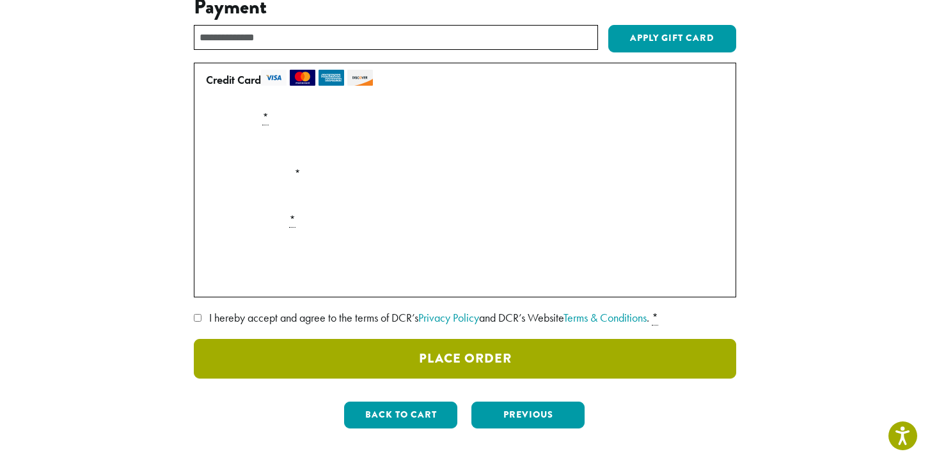
click at [479, 354] on button "Place Order" at bounding box center [465, 359] width 542 height 40
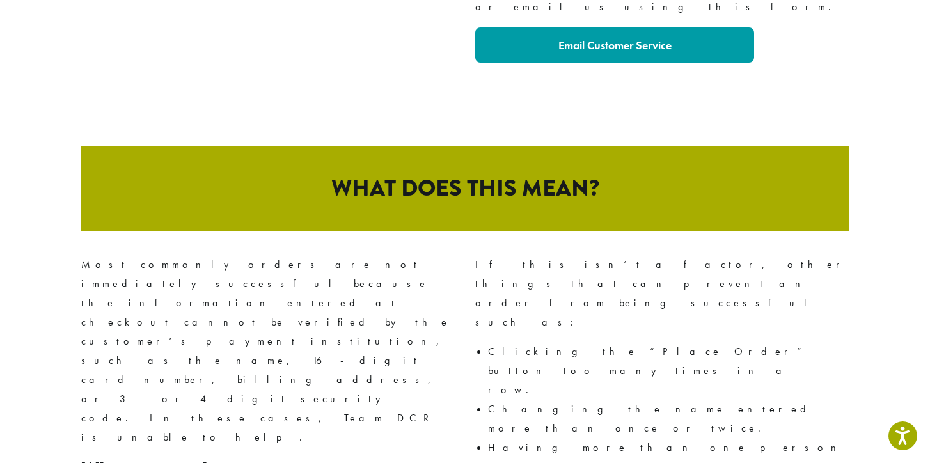
scroll to position [549, 0]
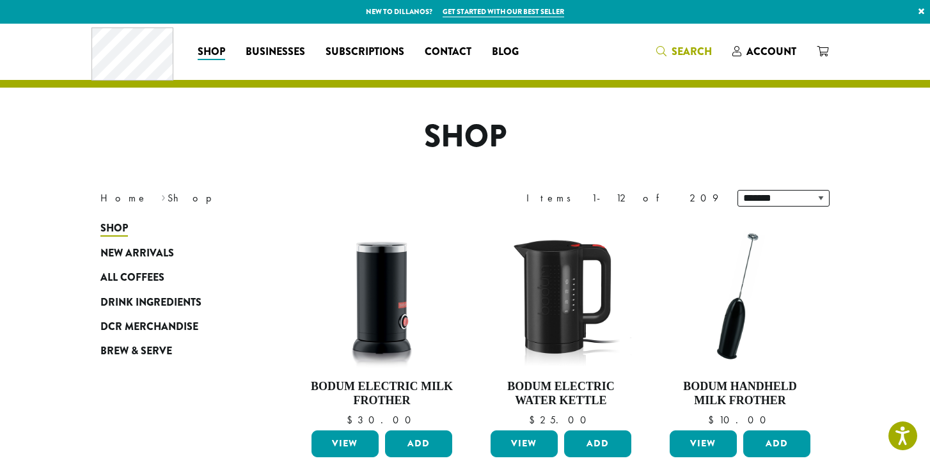
click at [677, 54] on span "Search" at bounding box center [691, 51] width 40 height 15
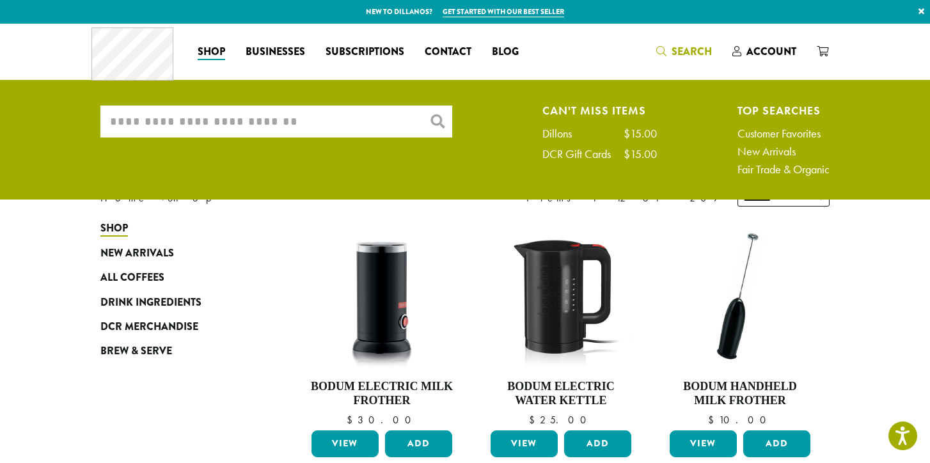
click at [368, 121] on input "What are you searching for?" at bounding box center [276, 121] width 352 height 32
click at [314, 115] on input "What are you searching for?" at bounding box center [276, 121] width 352 height 32
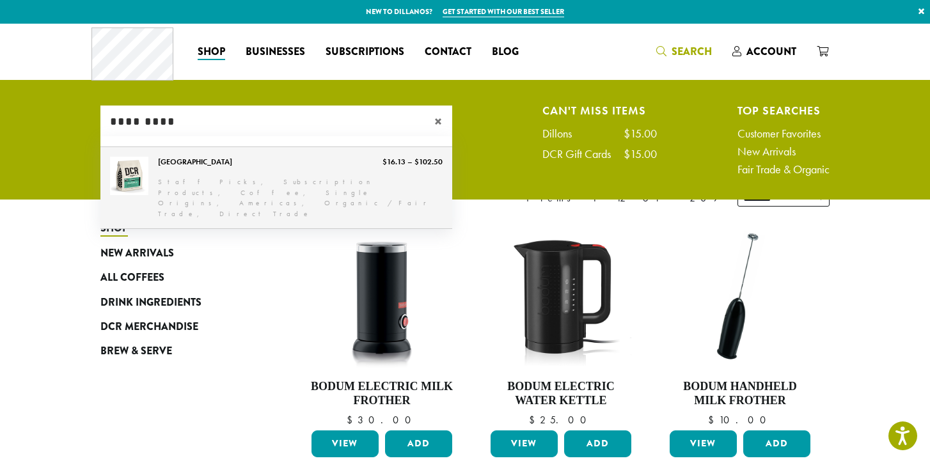
type input "*********"
click at [266, 168] on link "[GEOGRAPHIC_DATA]" at bounding box center [276, 187] width 352 height 81
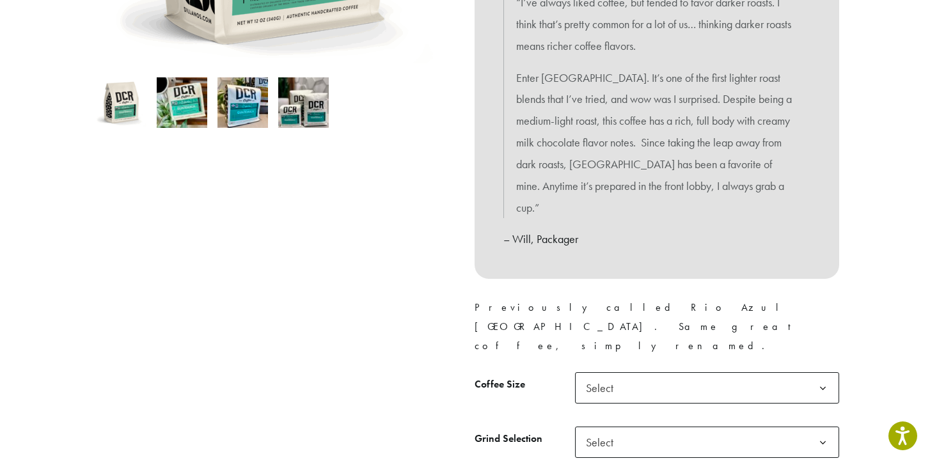
scroll to position [393, 0]
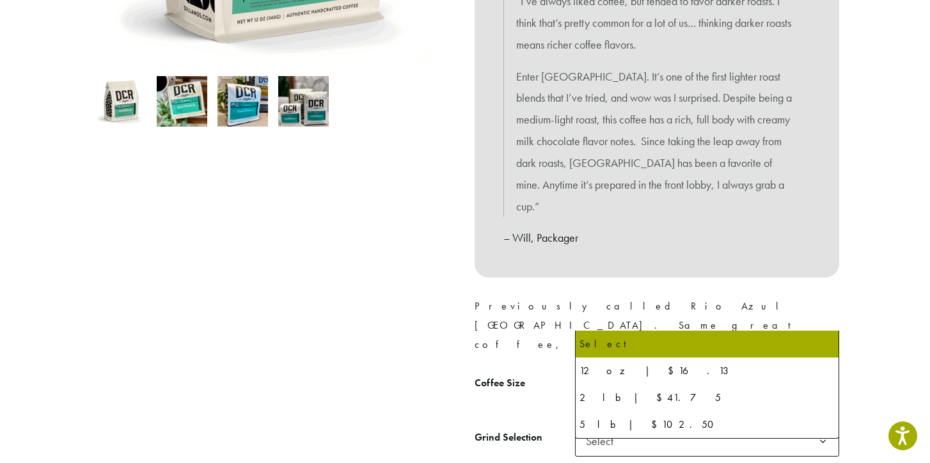
click at [824, 371] on b at bounding box center [822, 386] width 31 height 31
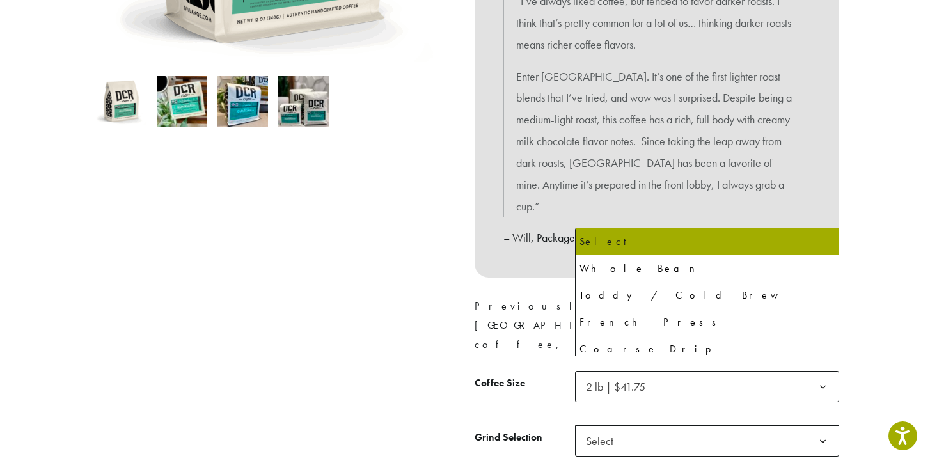
click at [826, 426] on b at bounding box center [822, 441] width 31 height 31
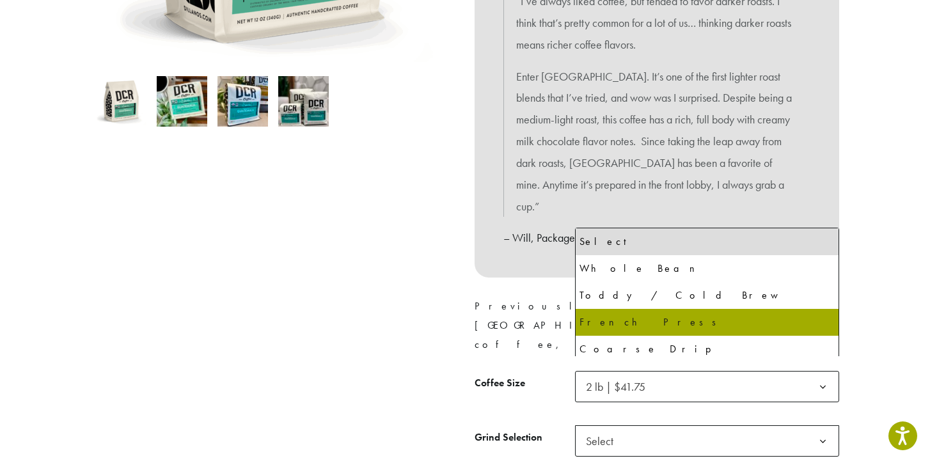
scroll to position [87, 0]
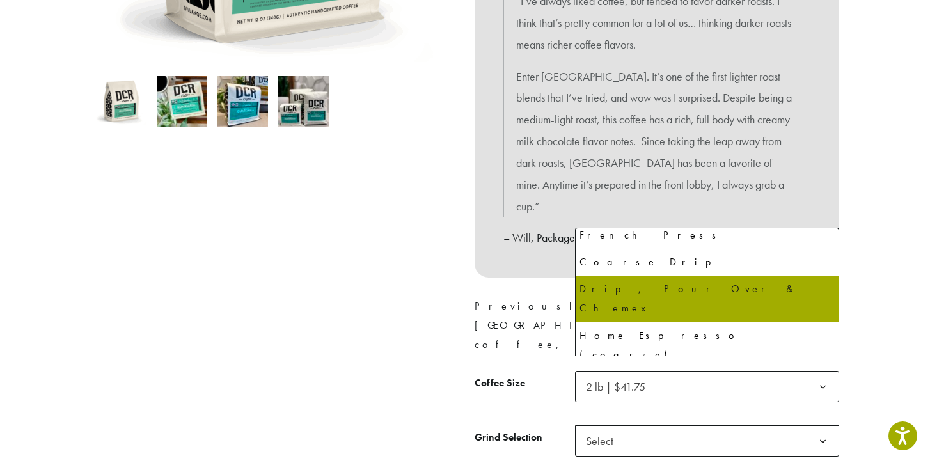
select select "**********"
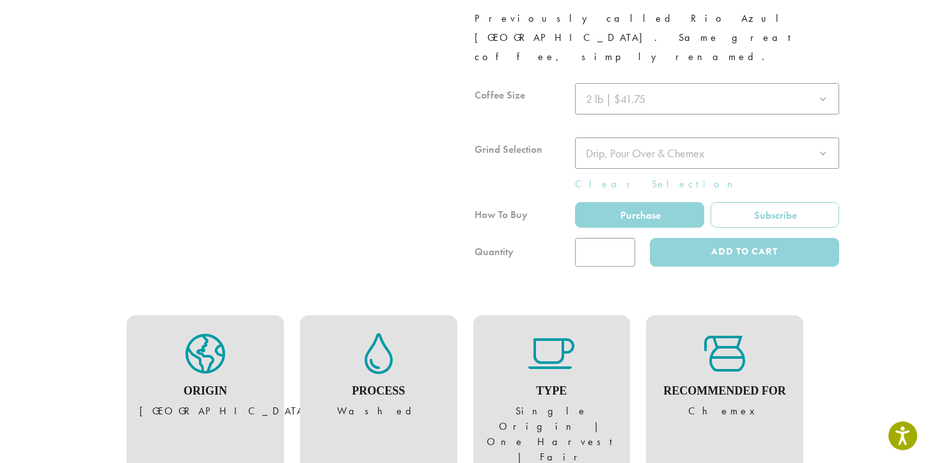
scroll to position [683, 0]
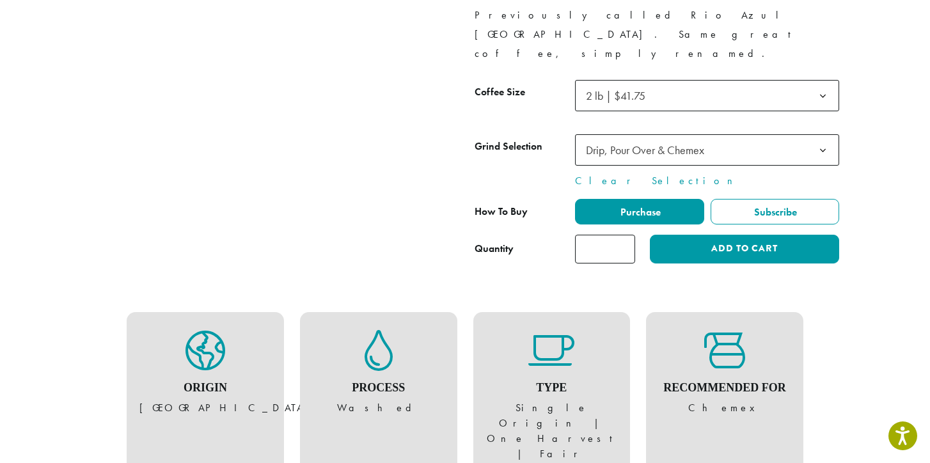
type input "*"
click at [621, 235] on input "*" at bounding box center [605, 249] width 60 height 29
click at [636, 205] on span "Purchase" at bounding box center [639, 211] width 42 height 13
click at [659, 205] on span "Purchase" at bounding box center [639, 211] width 42 height 13
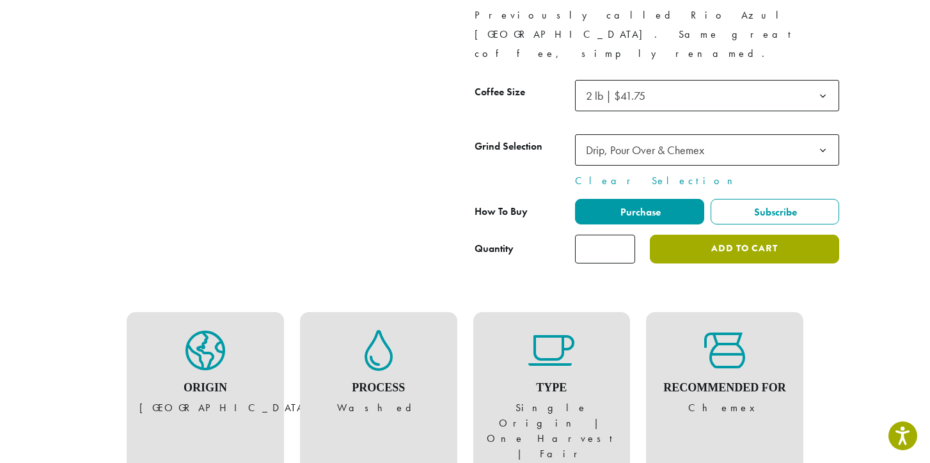
click at [744, 235] on button "Add to cart" at bounding box center [744, 249] width 189 height 29
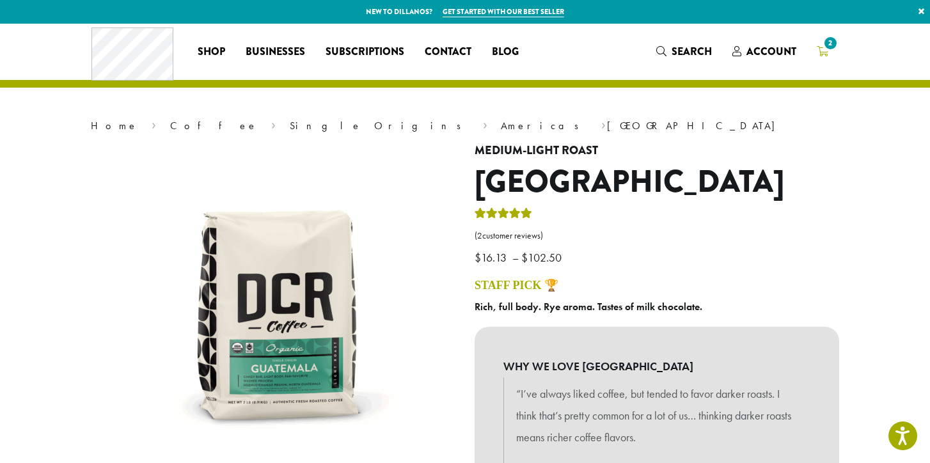
click at [827, 45] on span "2" at bounding box center [830, 43] width 17 height 17
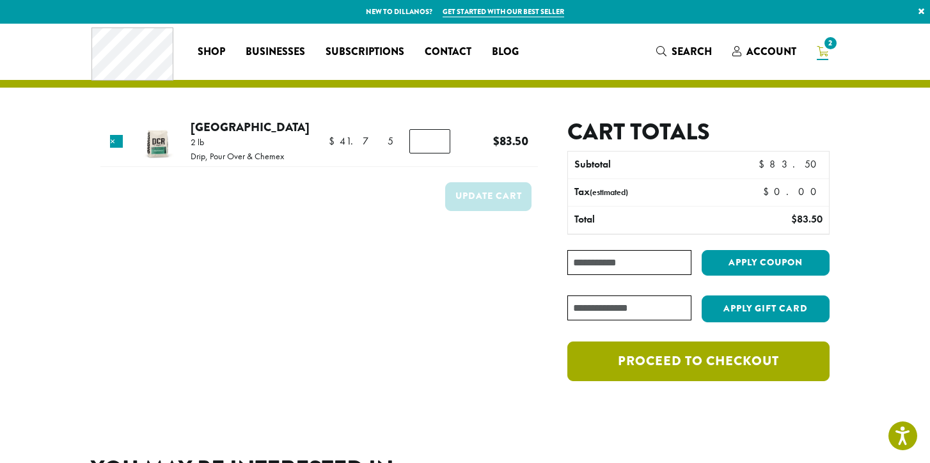
click at [687, 358] on link "Proceed to checkout" at bounding box center [698, 361] width 262 height 40
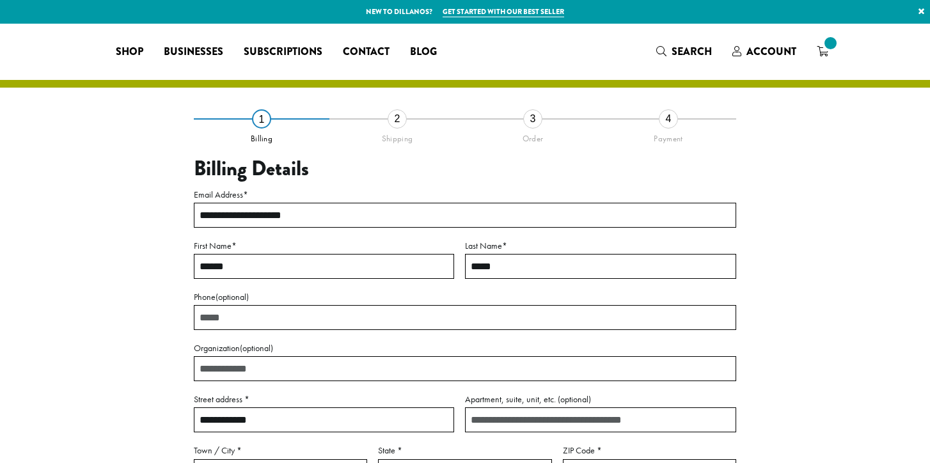
select select "**"
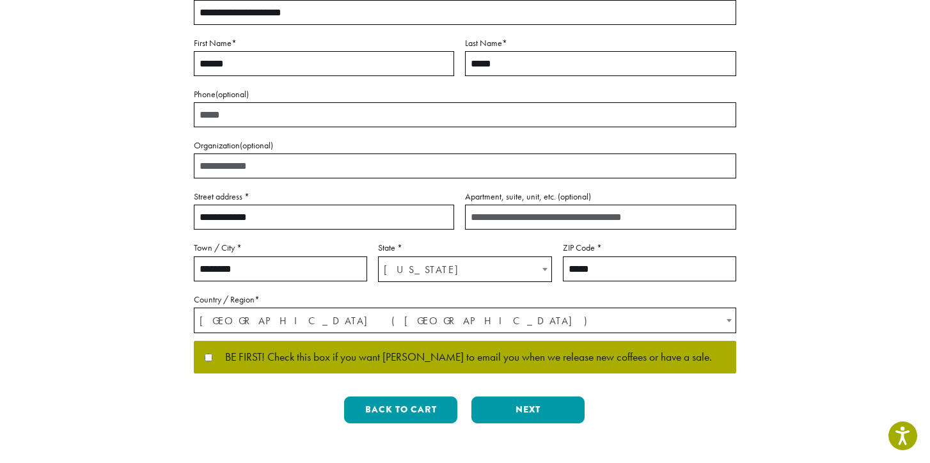
scroll to position [203, 0]
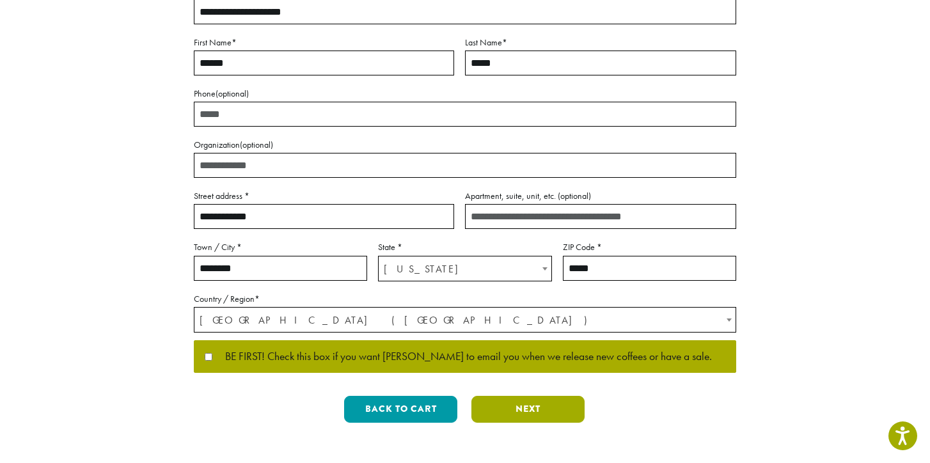
click at [535, 404] on button "Next" at bounding box center [527, 409] width 113 height 27
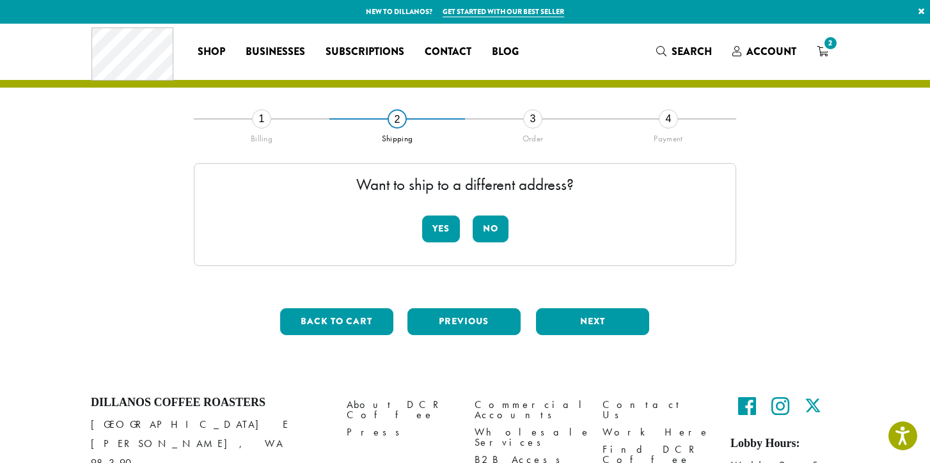
scroll to position [0, 0]
click at [490, 228] on button "No" at bounding box center [490, 228] width 36 height 27
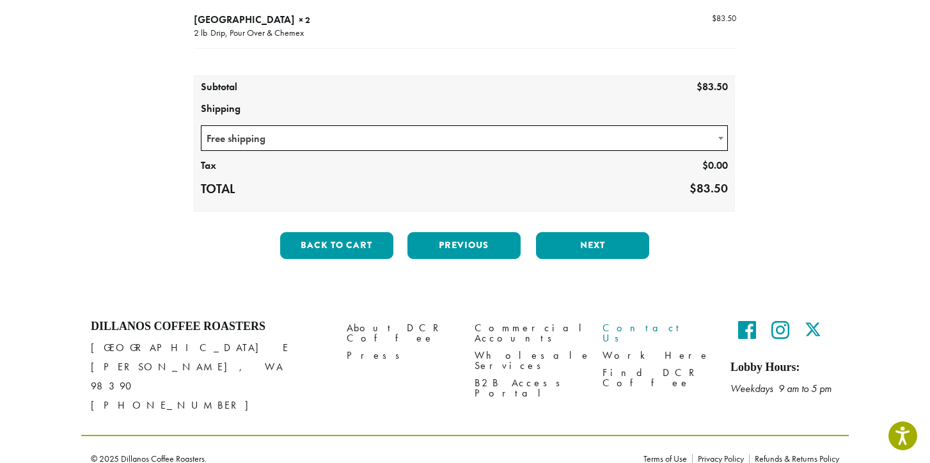
scroll to position [179, 0]
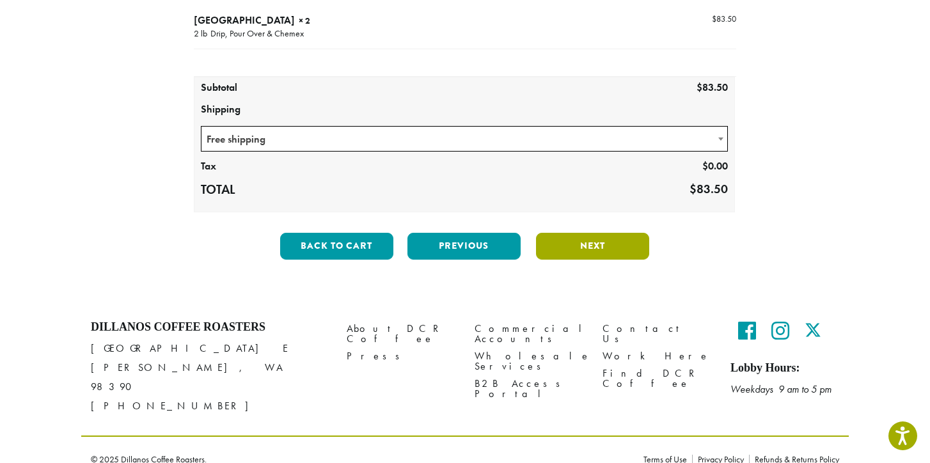
click at [598, 242] on button "Next" at bounding box center [592, 246] width 113 height 27
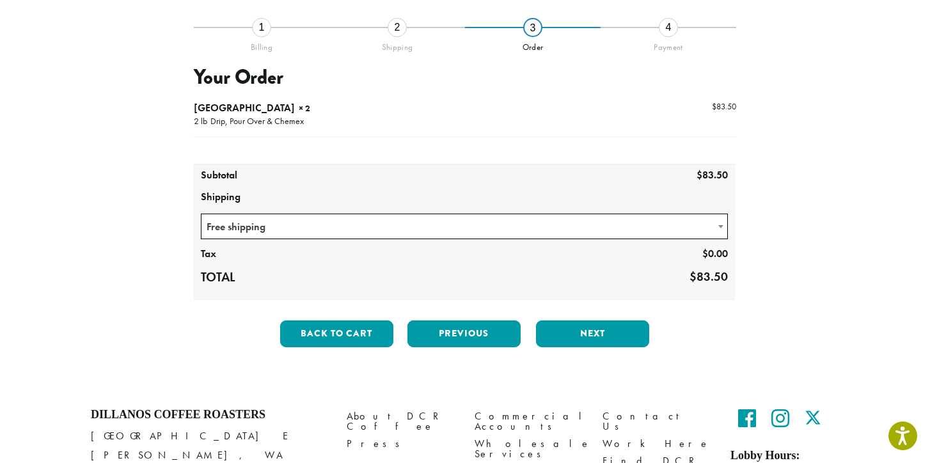
scroll to position [73, 0]
